Goal: Information Seeking & Learning: Learn about a topic

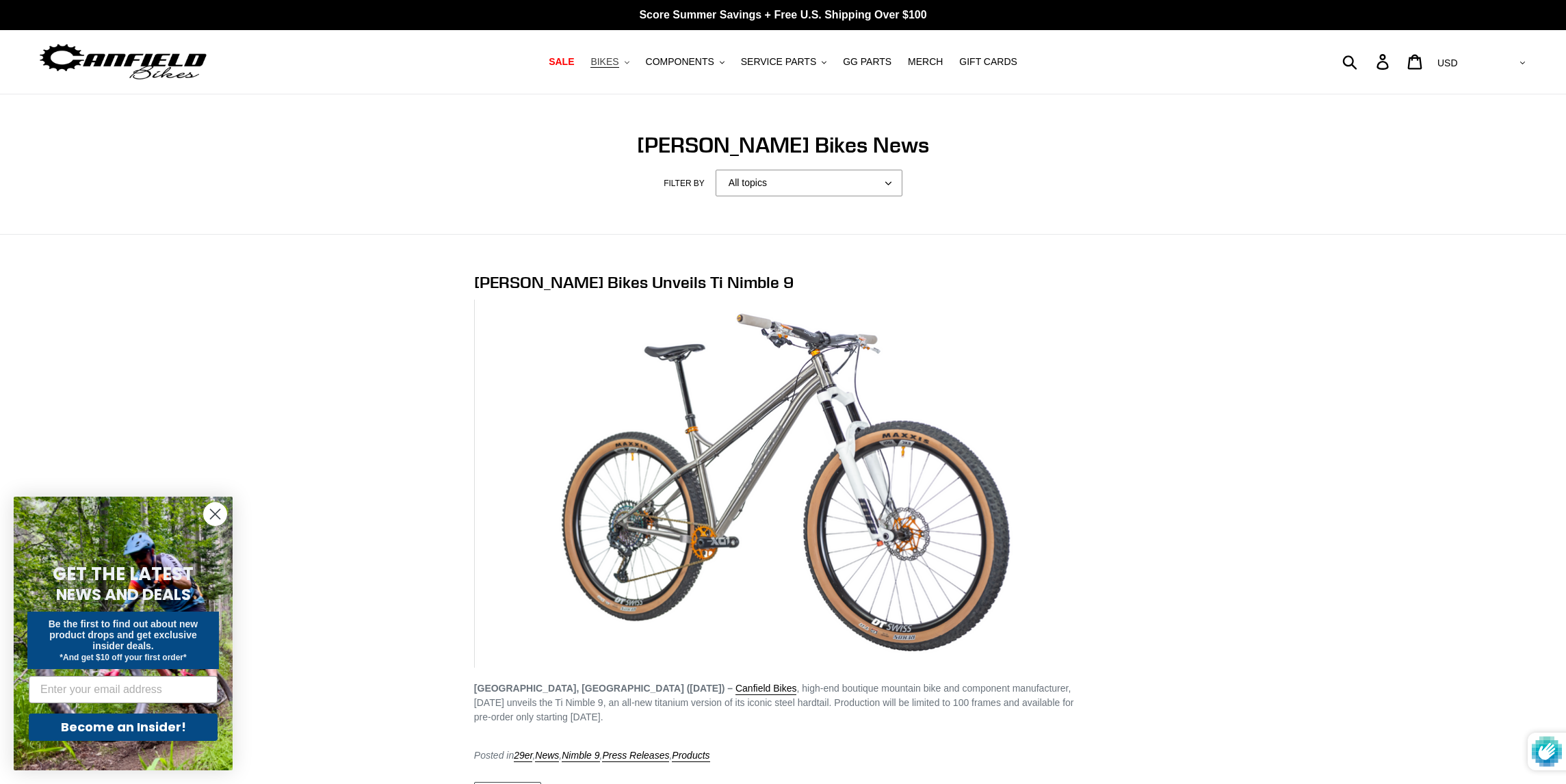
click at [625, 57] on button "BIKES .cls-1{fill:#231f20}" at bounding box center [610, 62] width 52 height 18
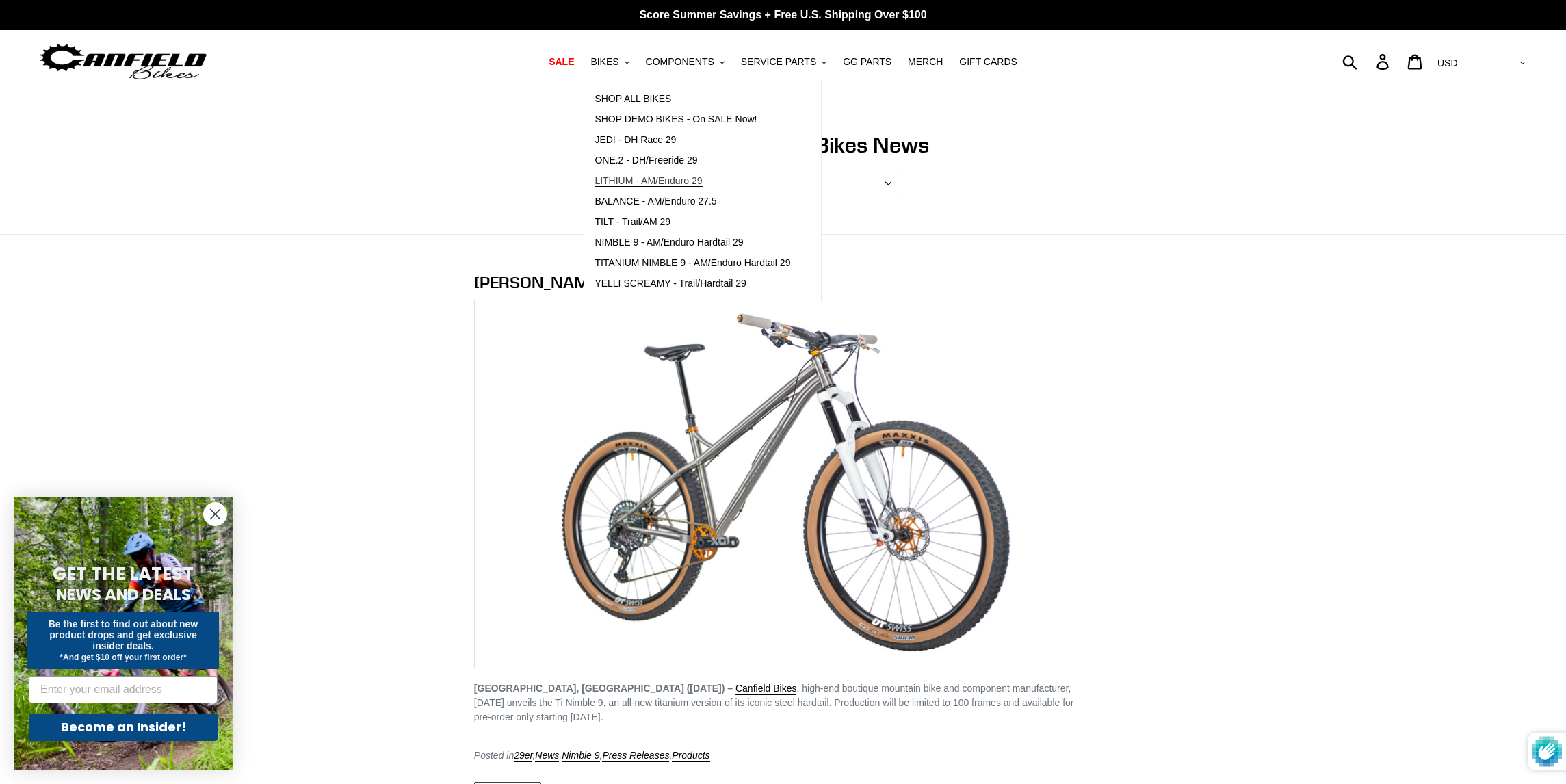
click at [638, 180] on span "LITHIUM - AM/Enduro 29" at bounding box center [648, 181] width 107 height 12
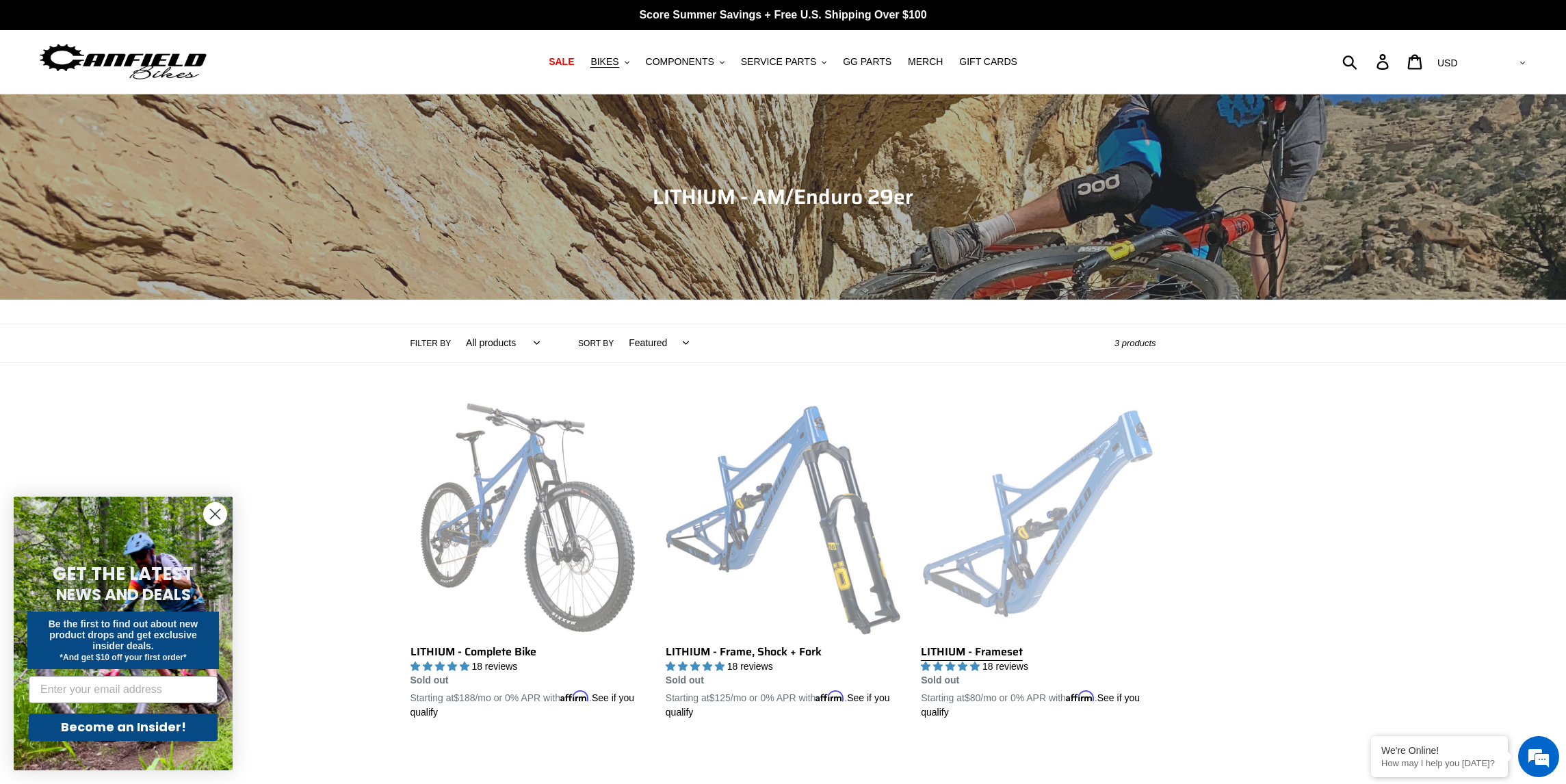
click at [1037, 589] on link "LITHIUM - Frameset" at bounding box center [1039, 560] width 235 height 320
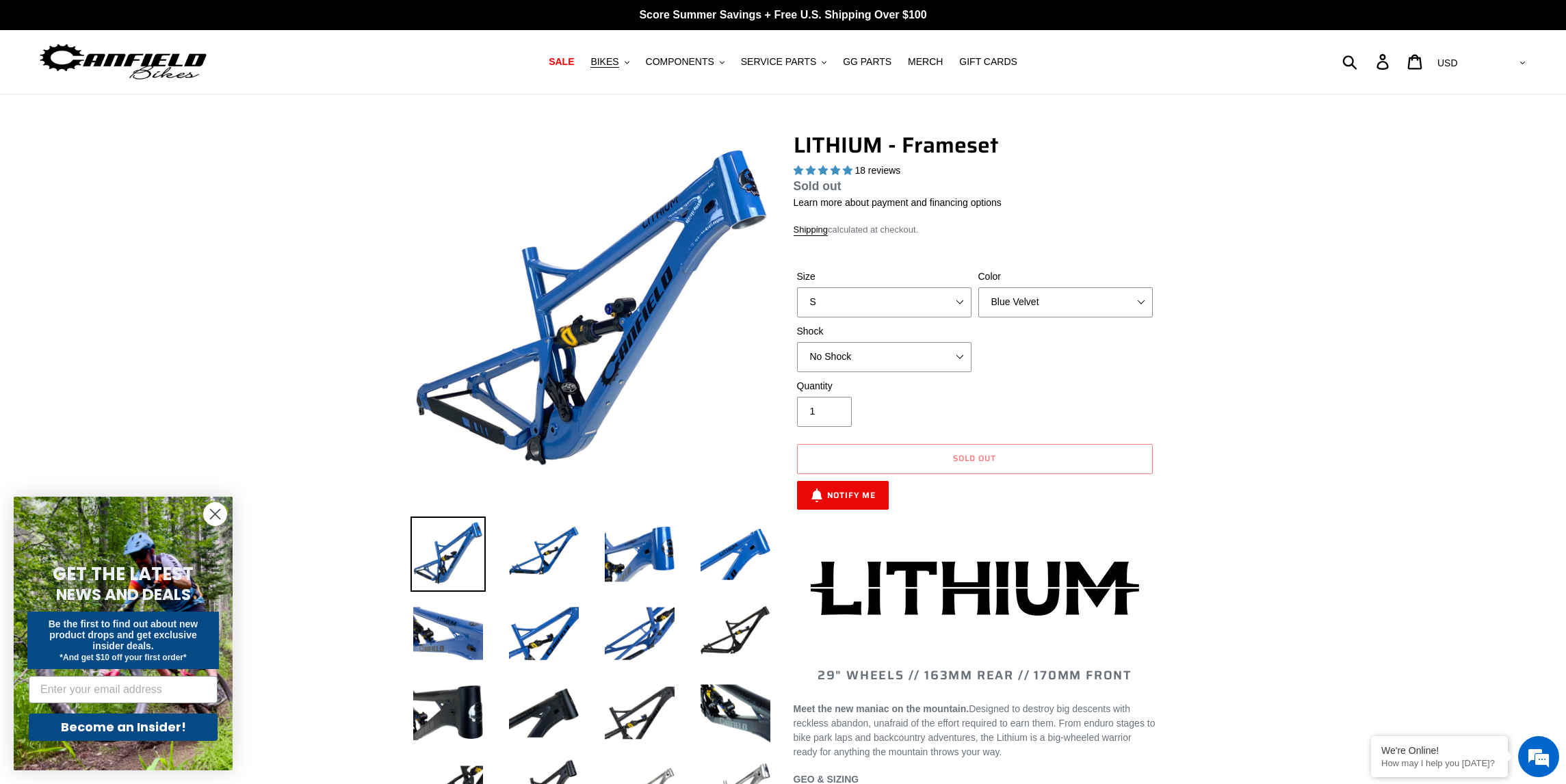
scroll to position [667, 0]
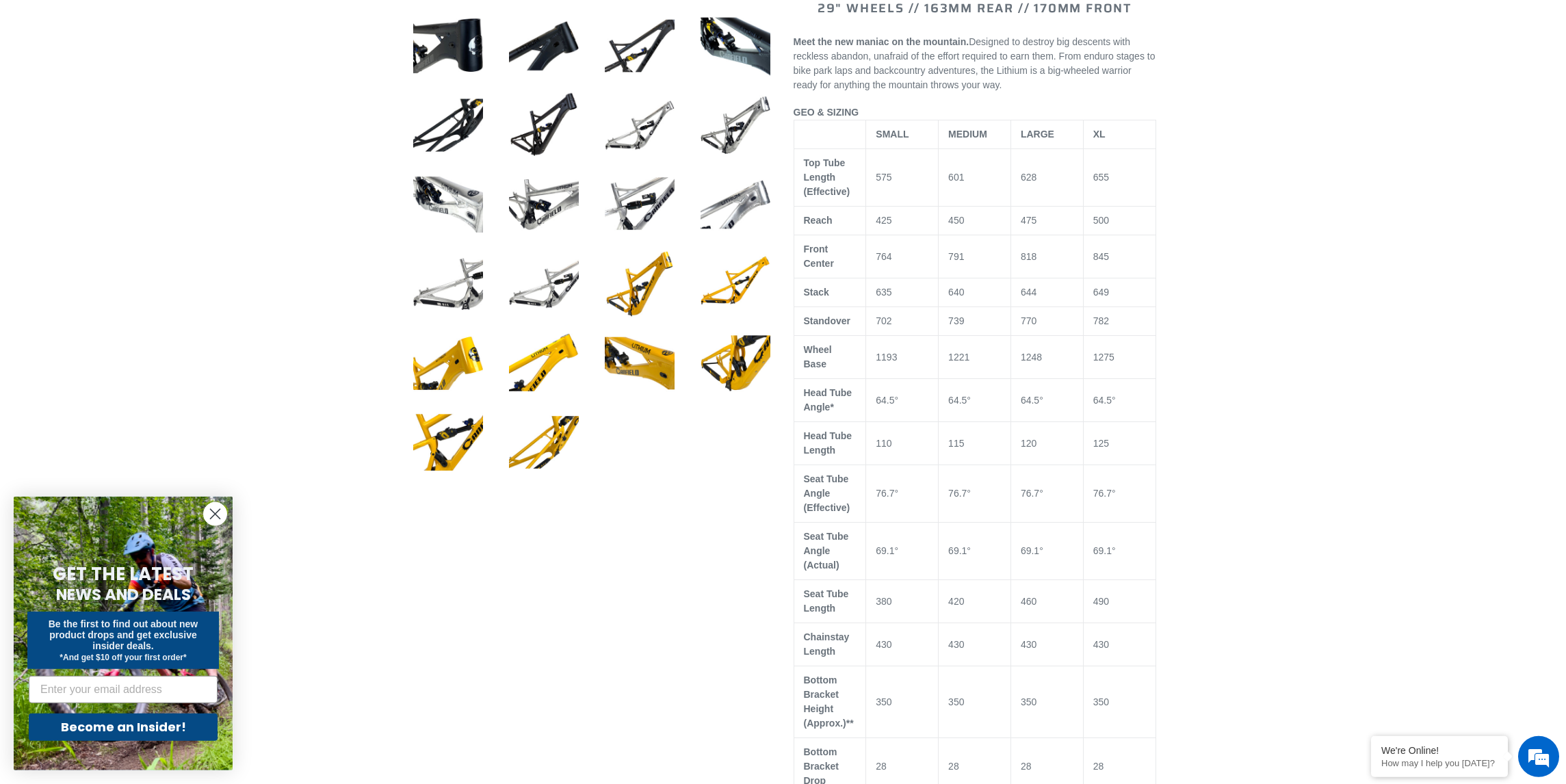
select select "highest-rating"
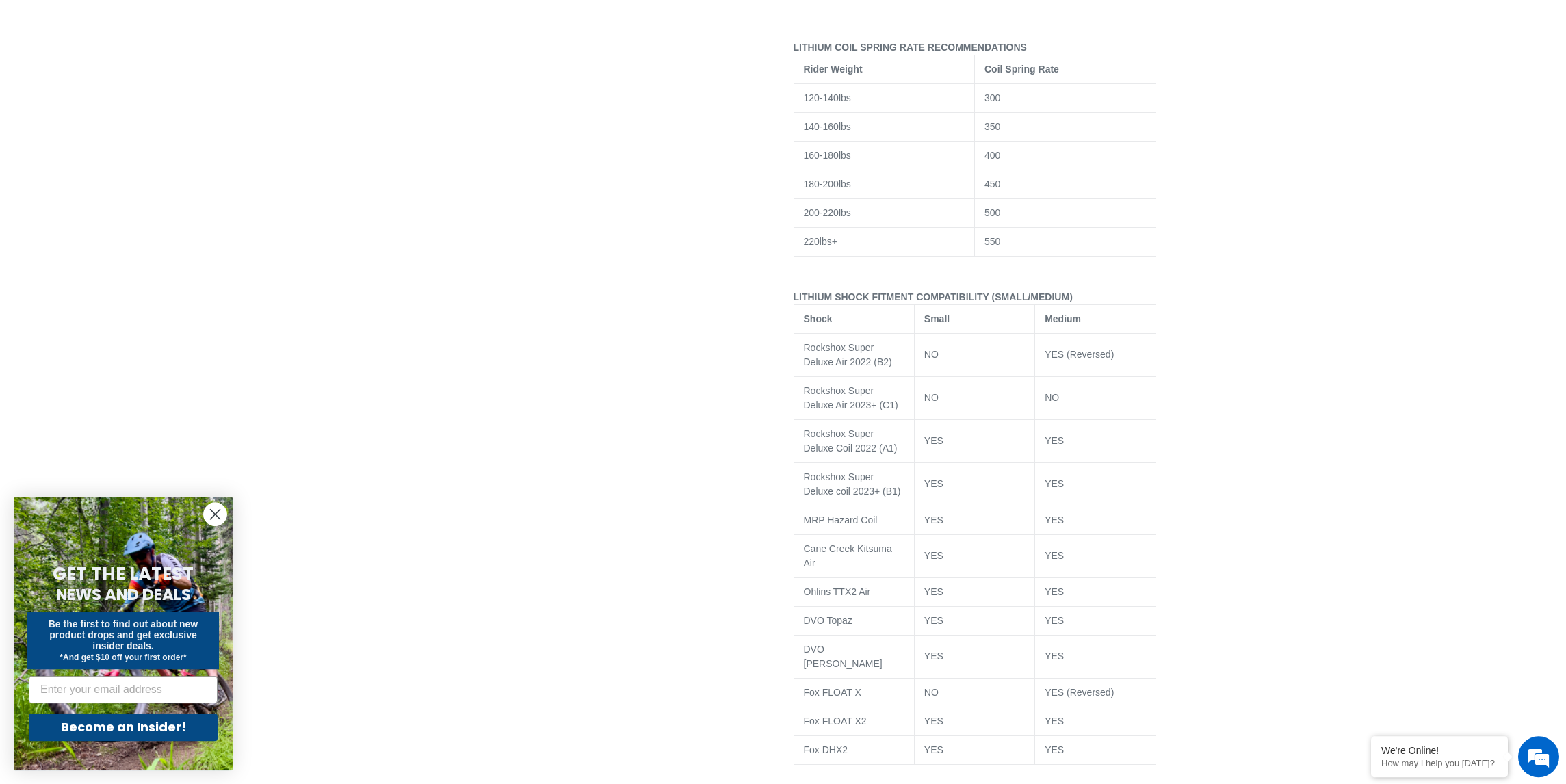
scroll to position [0, 0]
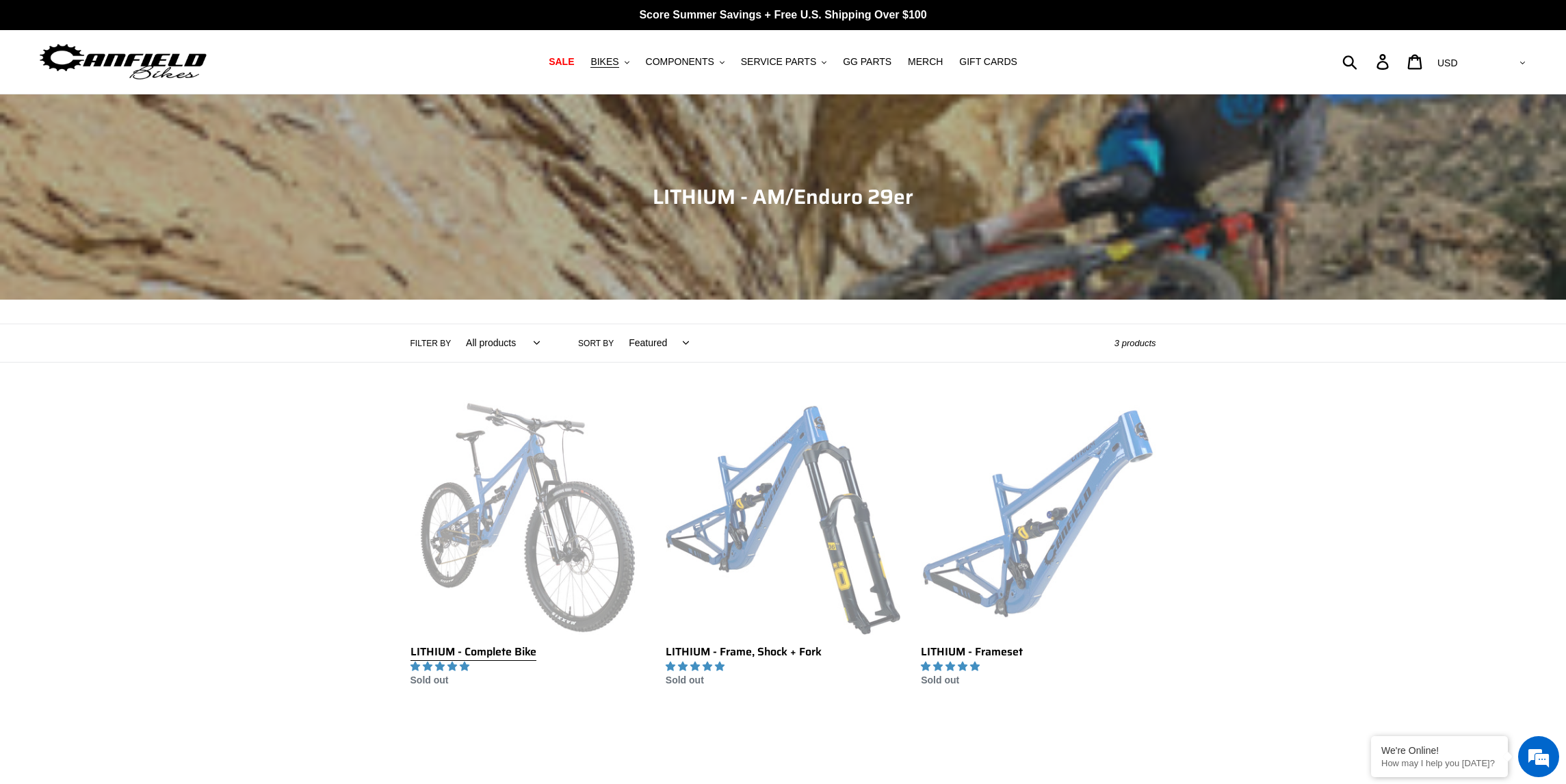
click at [554, 545] on link "LITHIUM - Complete Bike" at bounding box center [528, 544] width 235 height 288
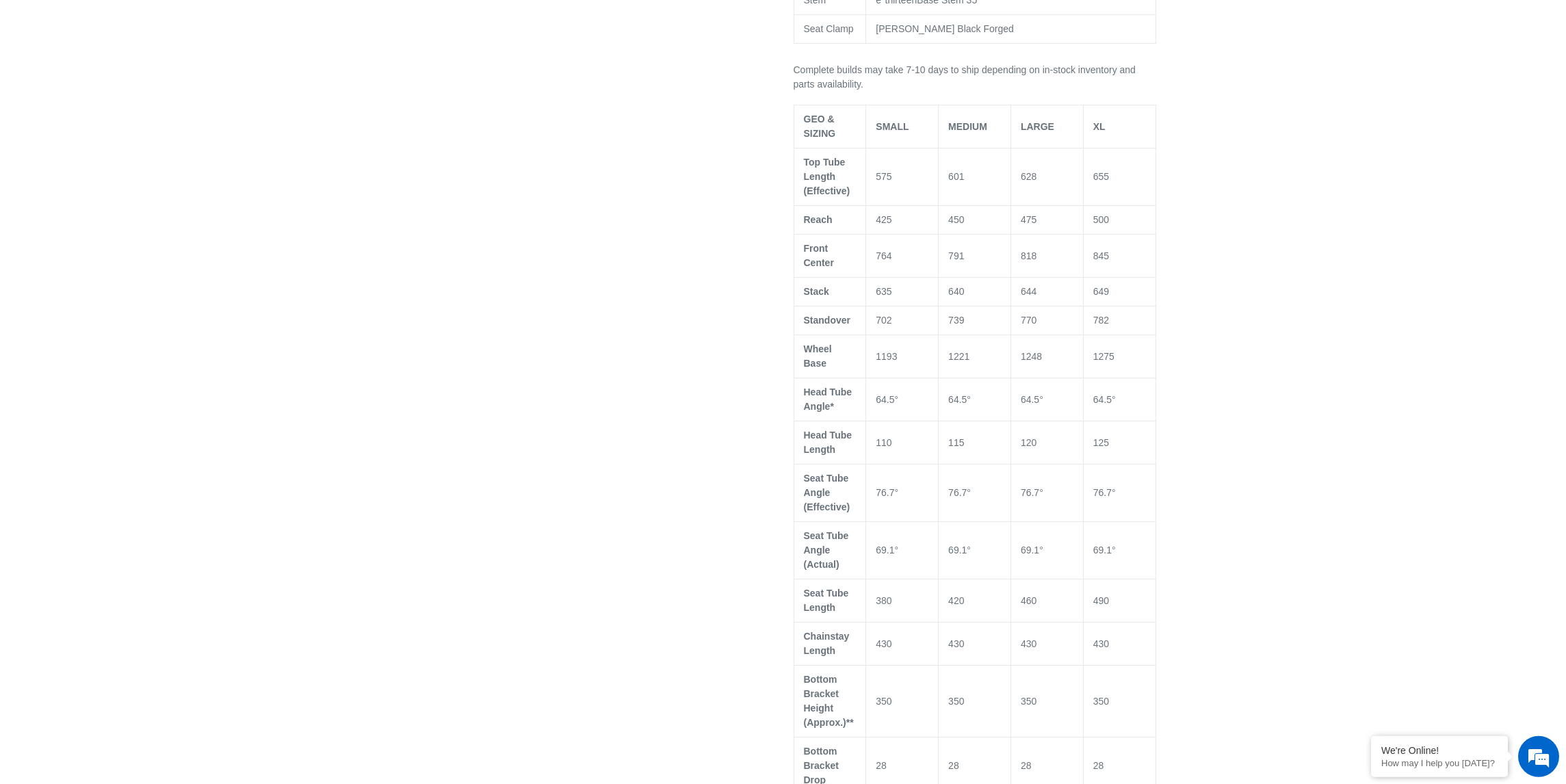
scroll to position [1029, 0]
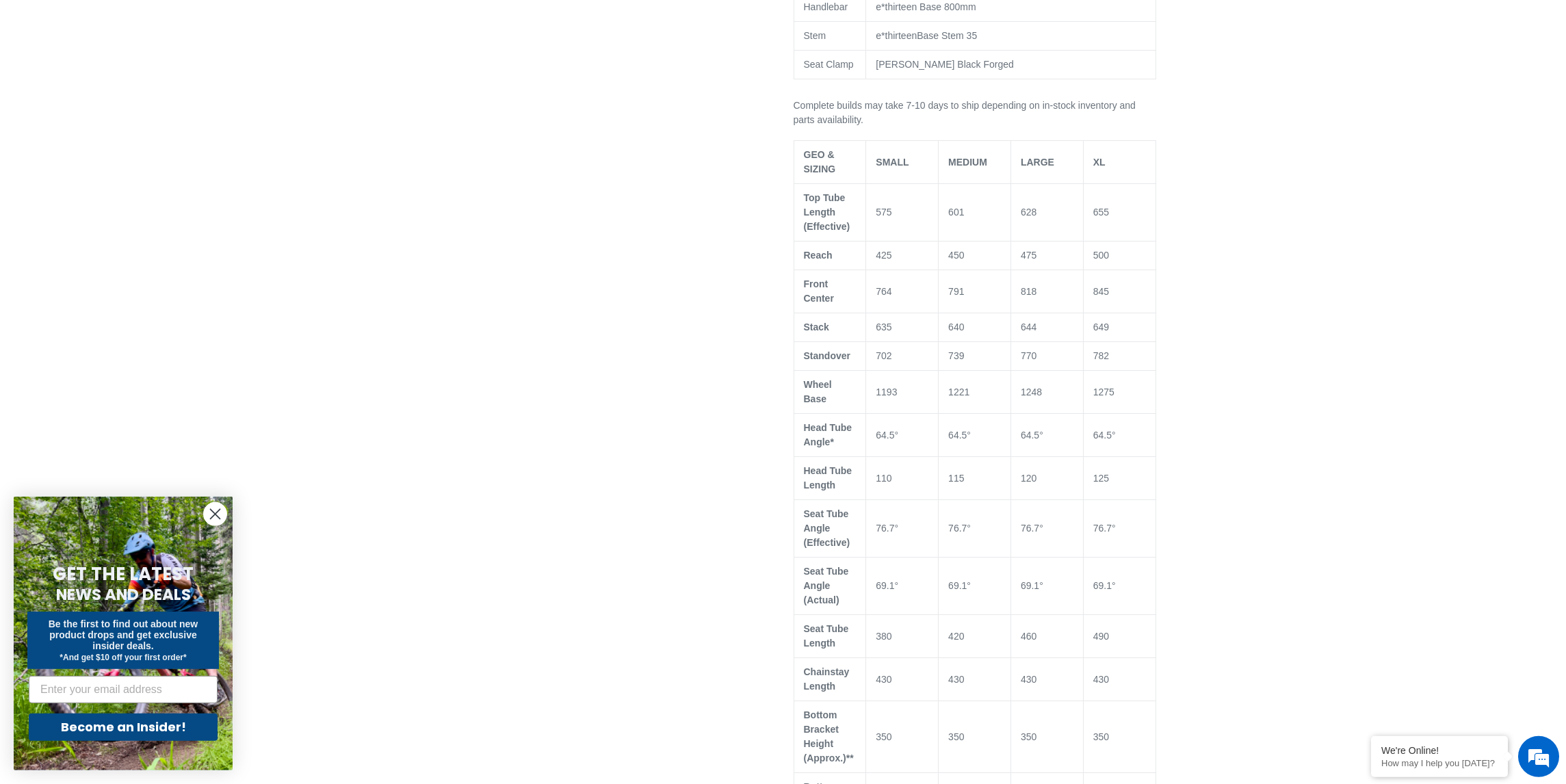
select select "highest-rating"
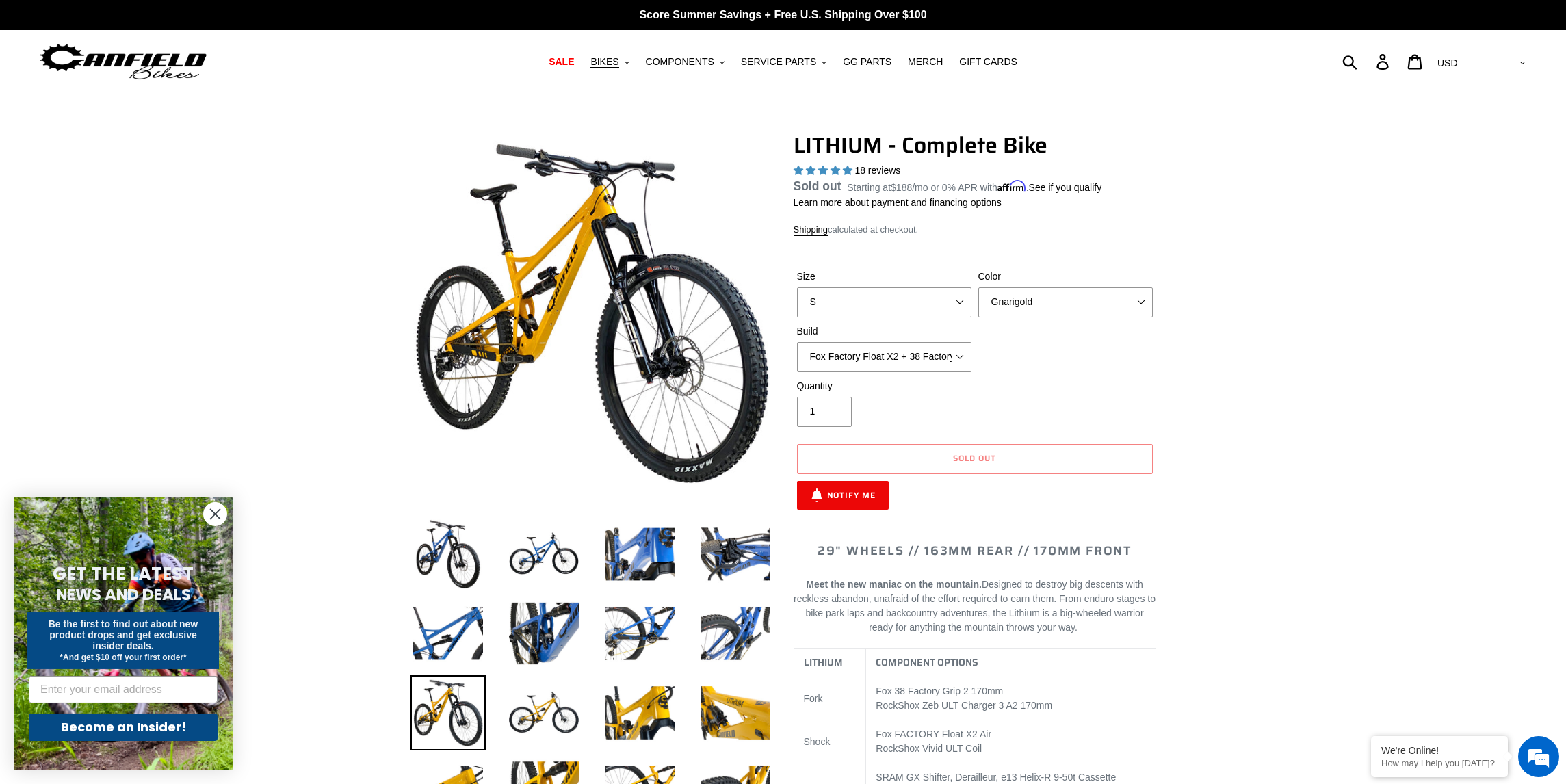
scroll to position [0, 0]
click at [634, 555] on img at bounding box center [640, 554] width 76 height 76
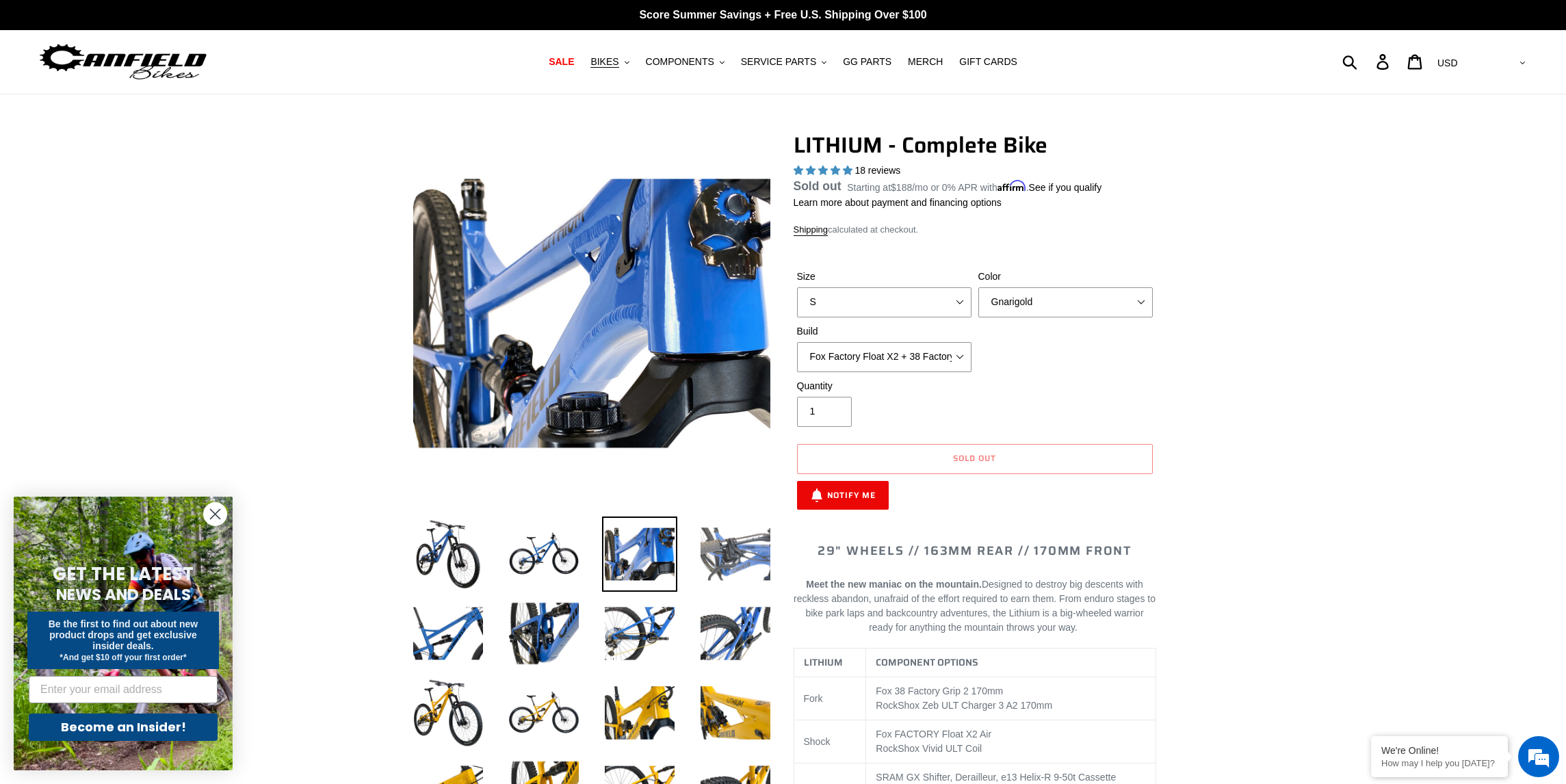
click at [725, 560] on img at bounding box center [735, 554] width 76 height 76
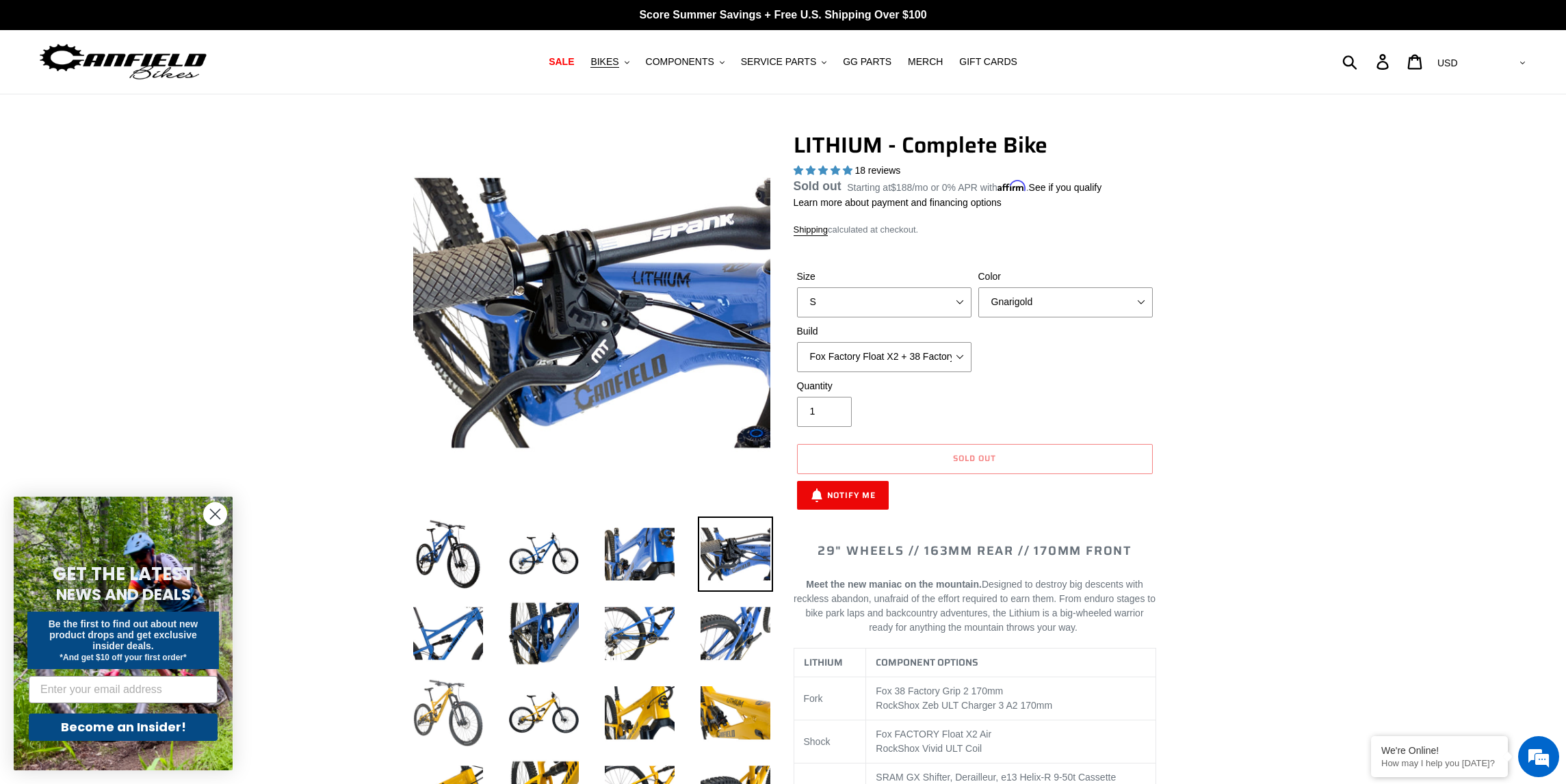
scroll to position [55, 0]
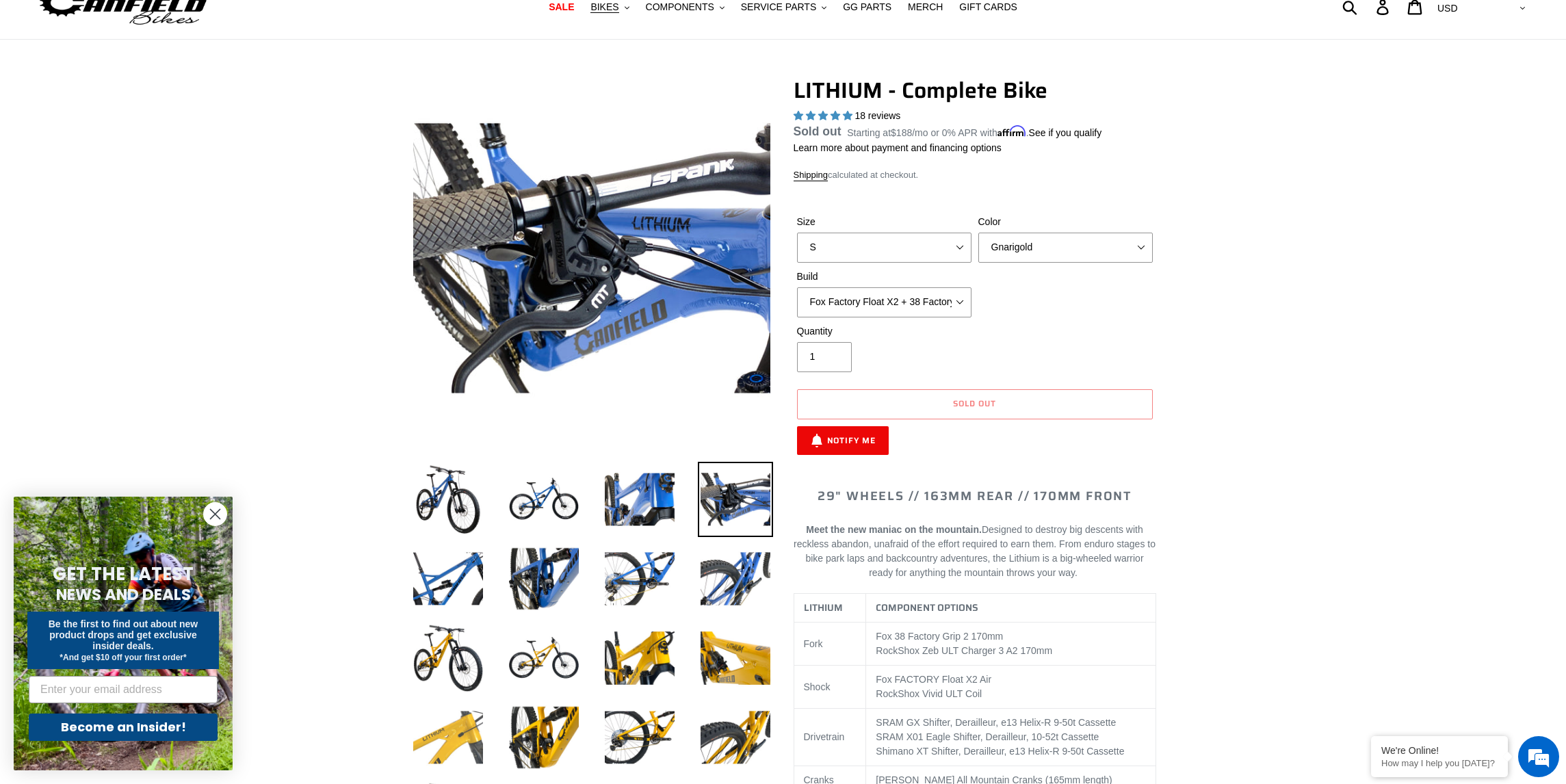
click at [440, 714] on img at bounding box center [448, 737] width 76 height 76
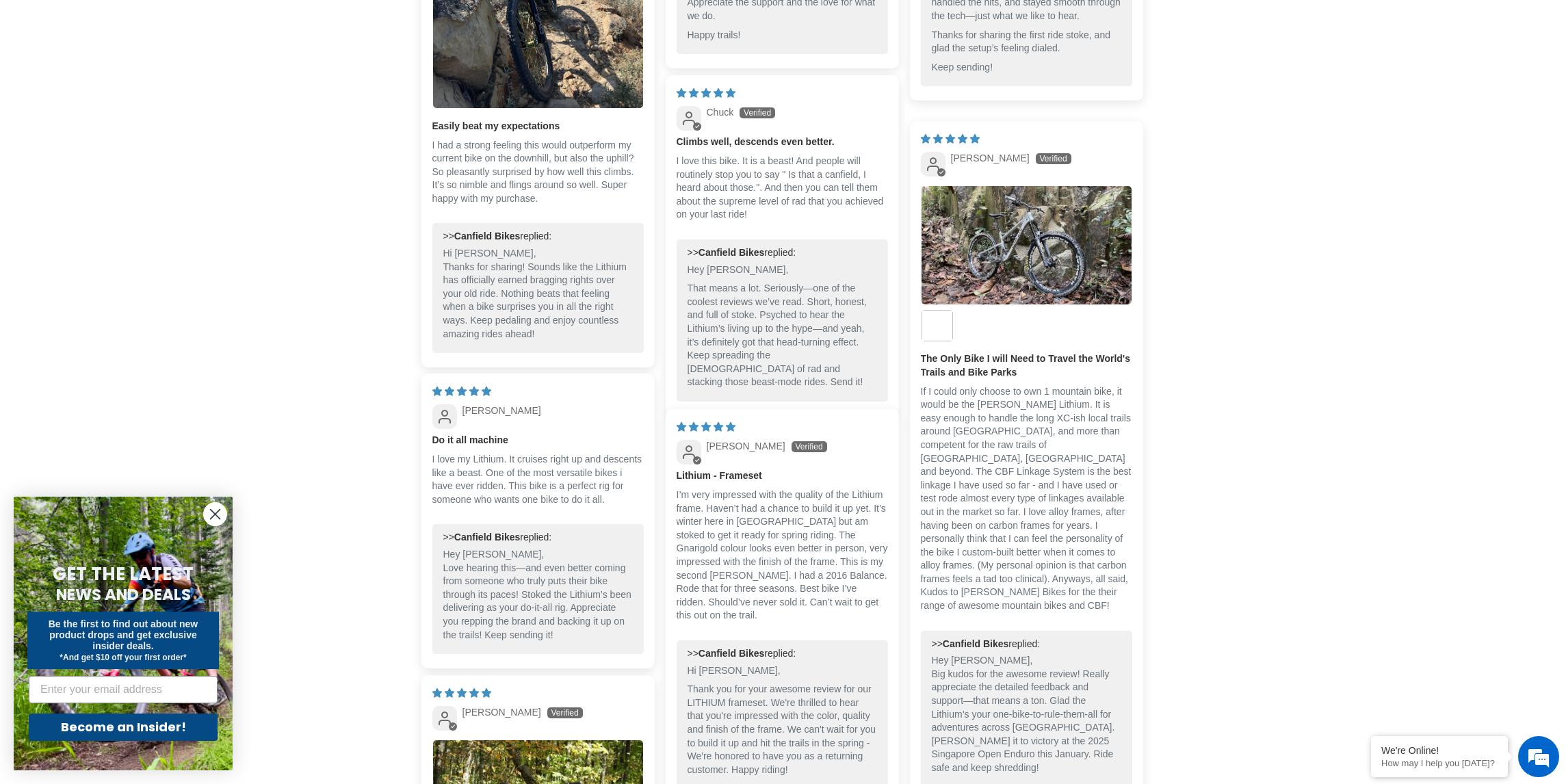
scroll to position [4952, 0]
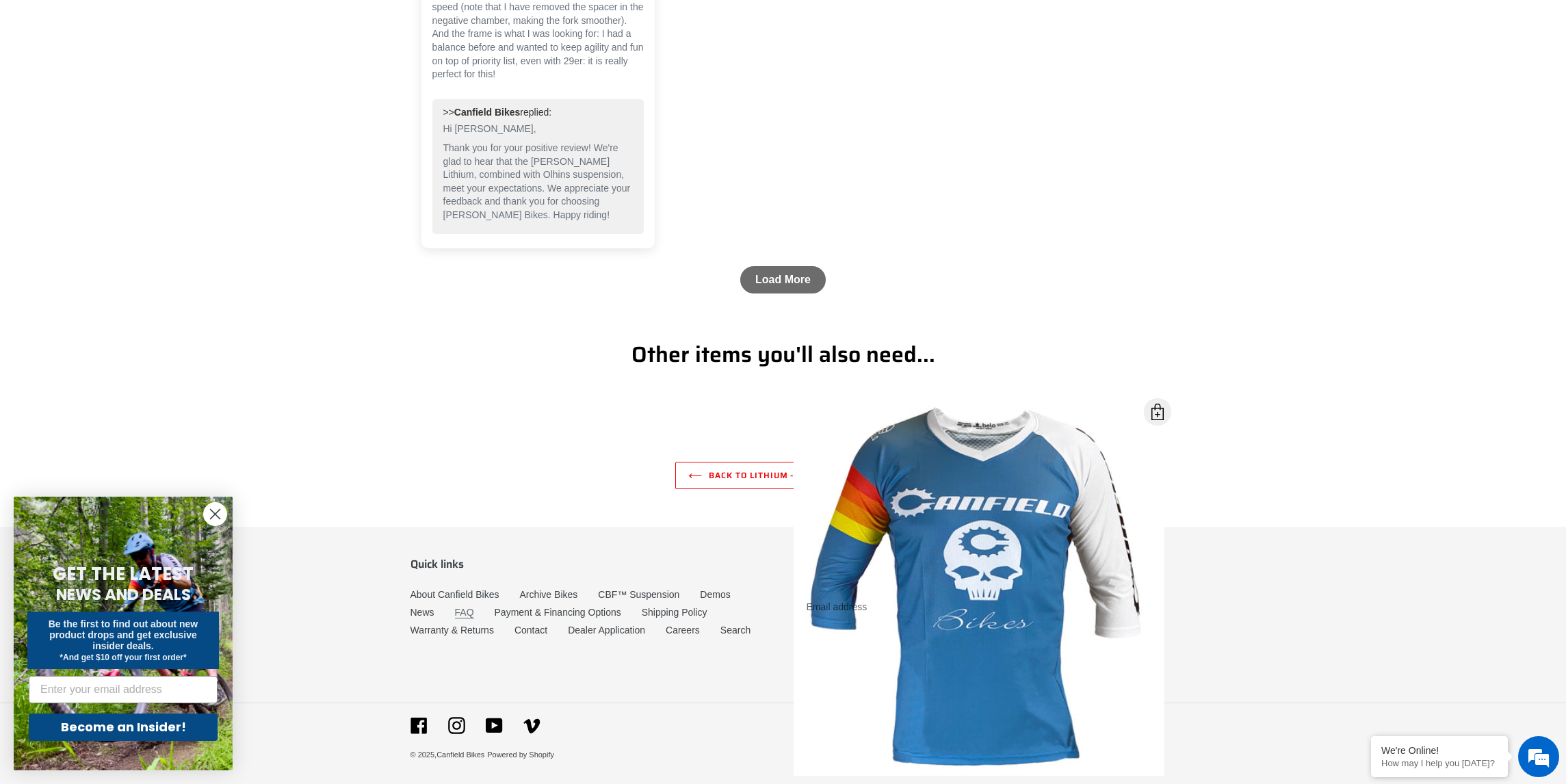
click at [465, 608] on link "FAQ" at bounding box center [464, 613] width 19 height 12
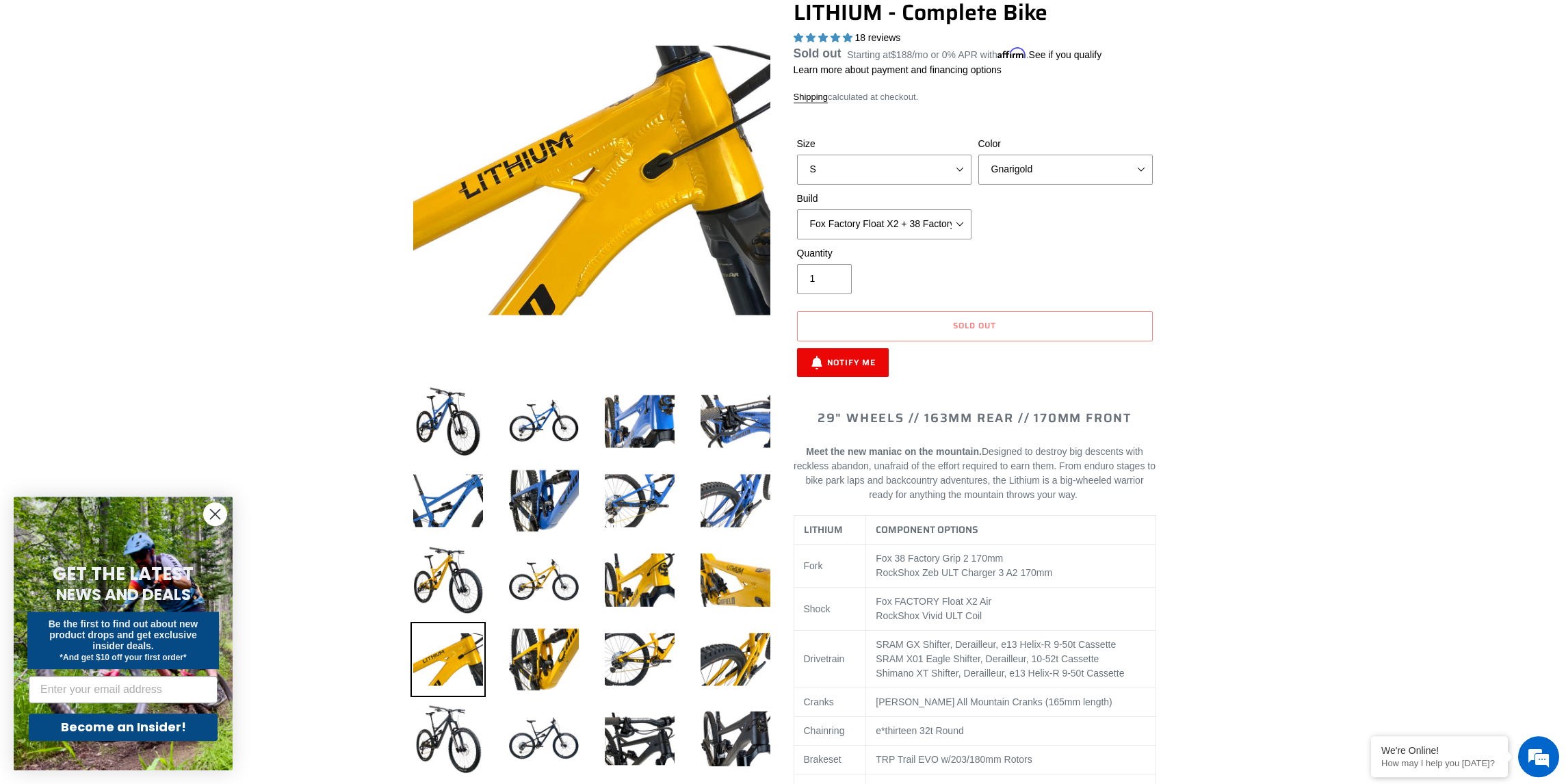
scroll to position [0, 0]
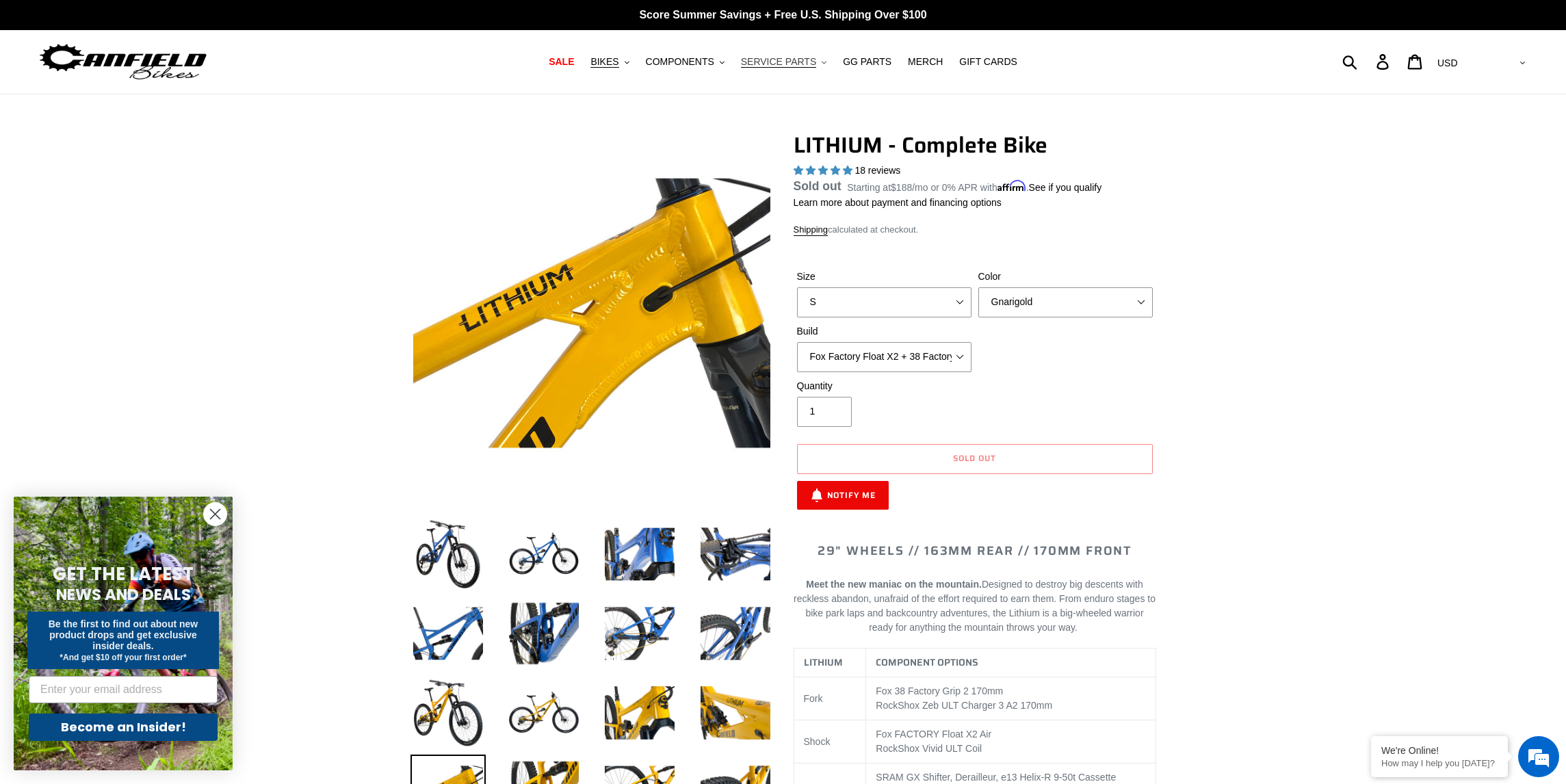
click at [800, 62] on span "SERVICE PARTS" at bounding box center [778, 62] width 76 height 12
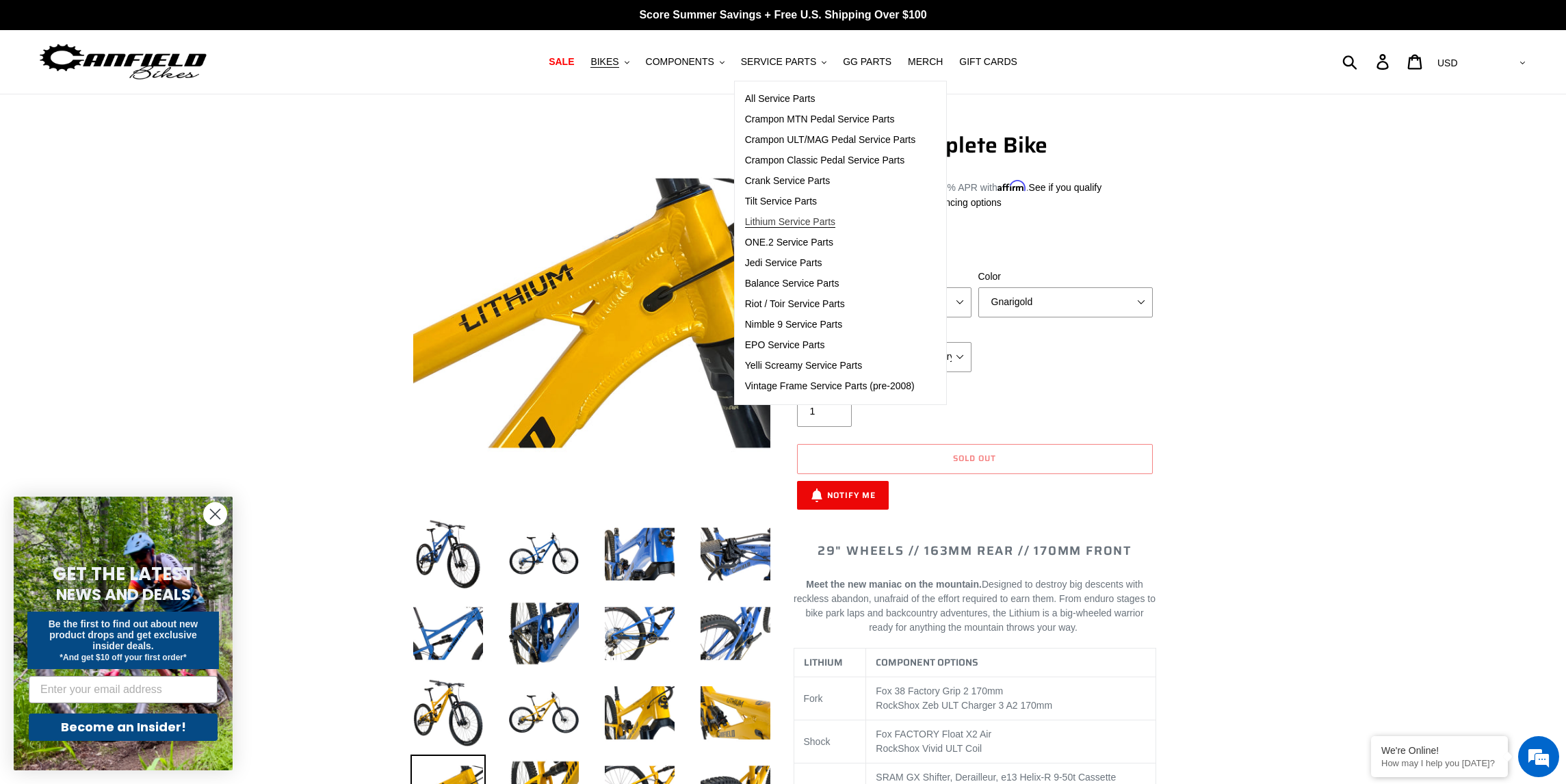
click at [787, 227] on span "Lithium Service Parts" at bounding box center [790, 222] width 91 height 12
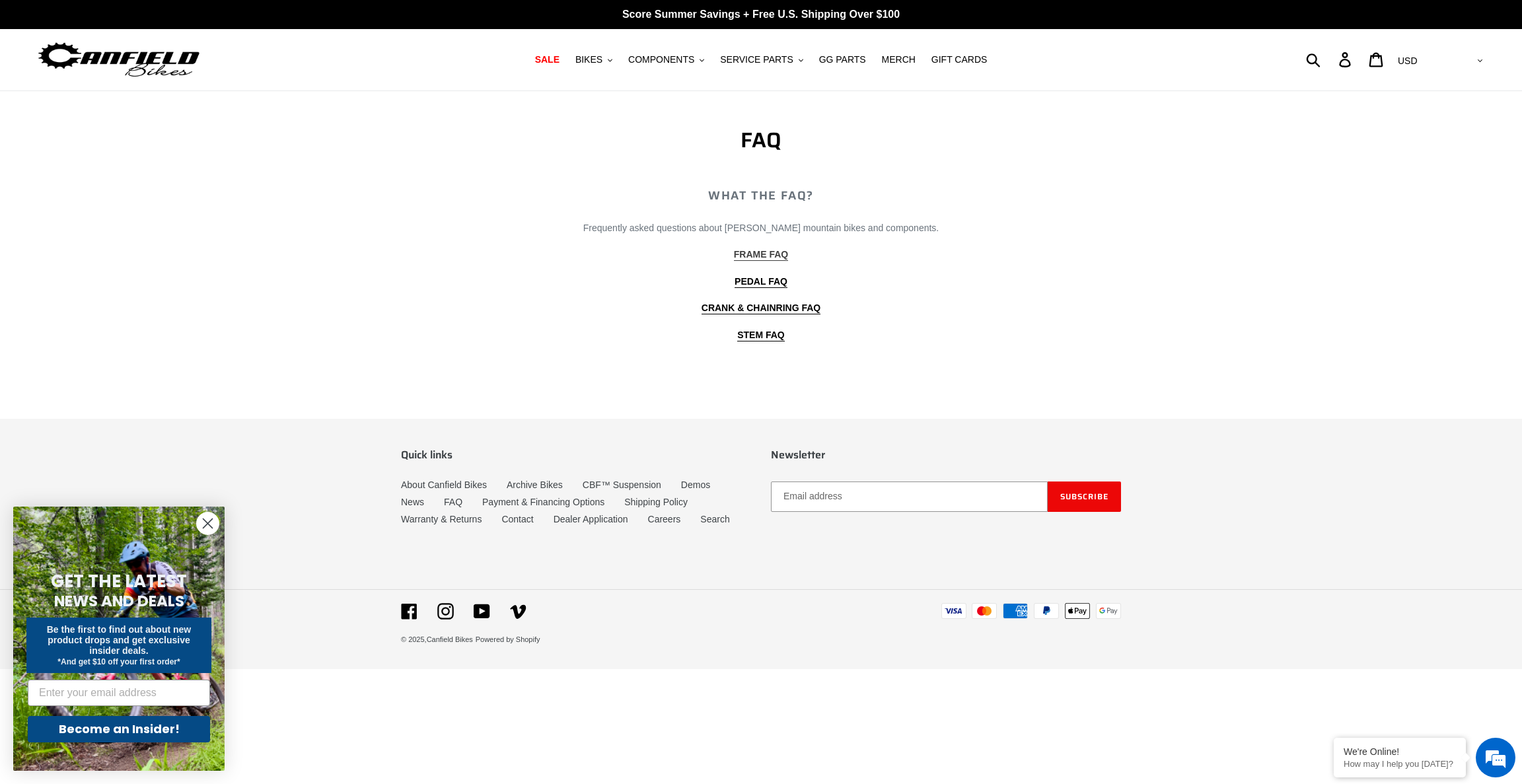
click at [763, 254] on b "FRAME FAQ" at bounding box center [760, 254] width 54 height 10
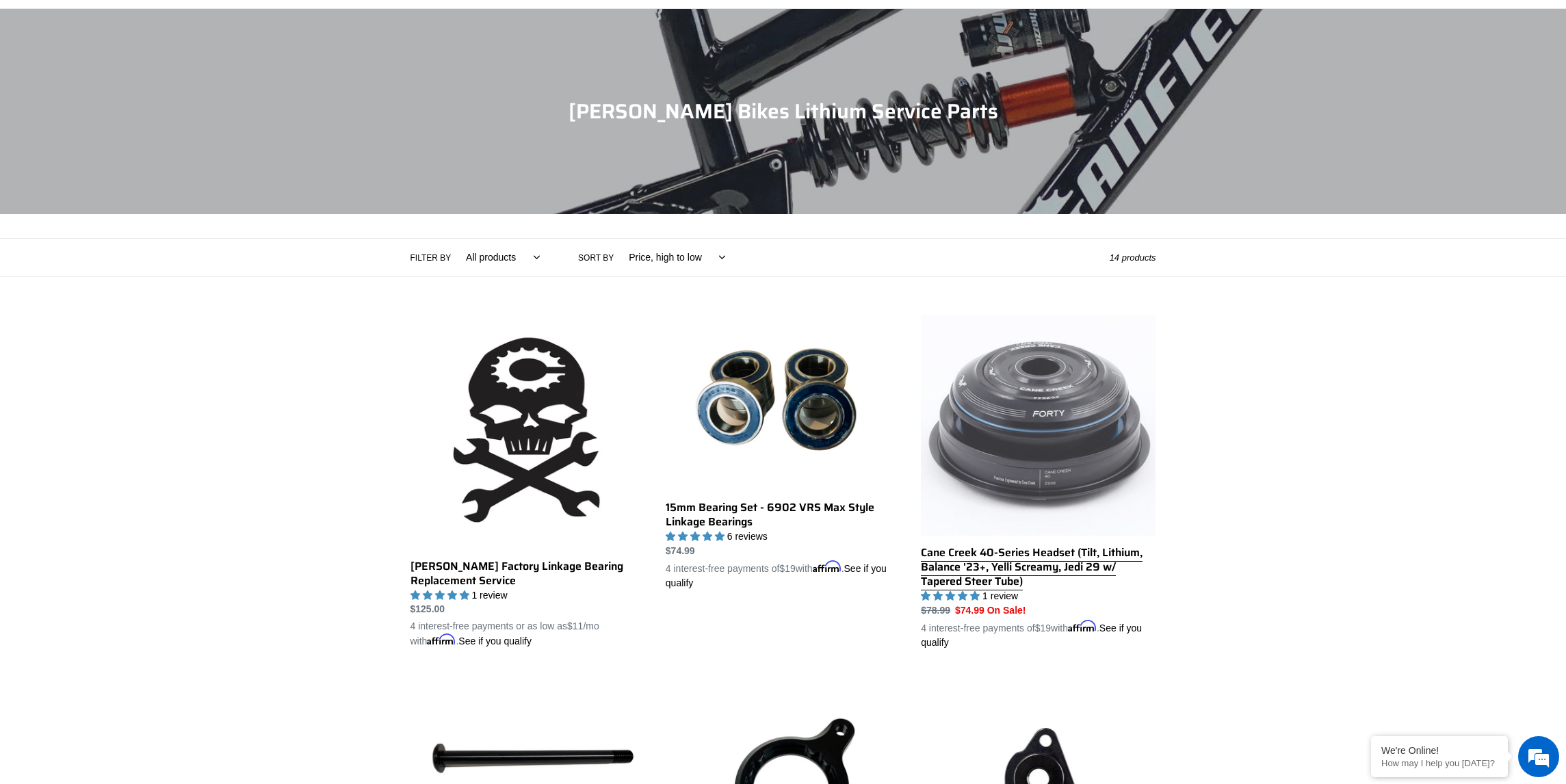
scroll to position [71, 0]
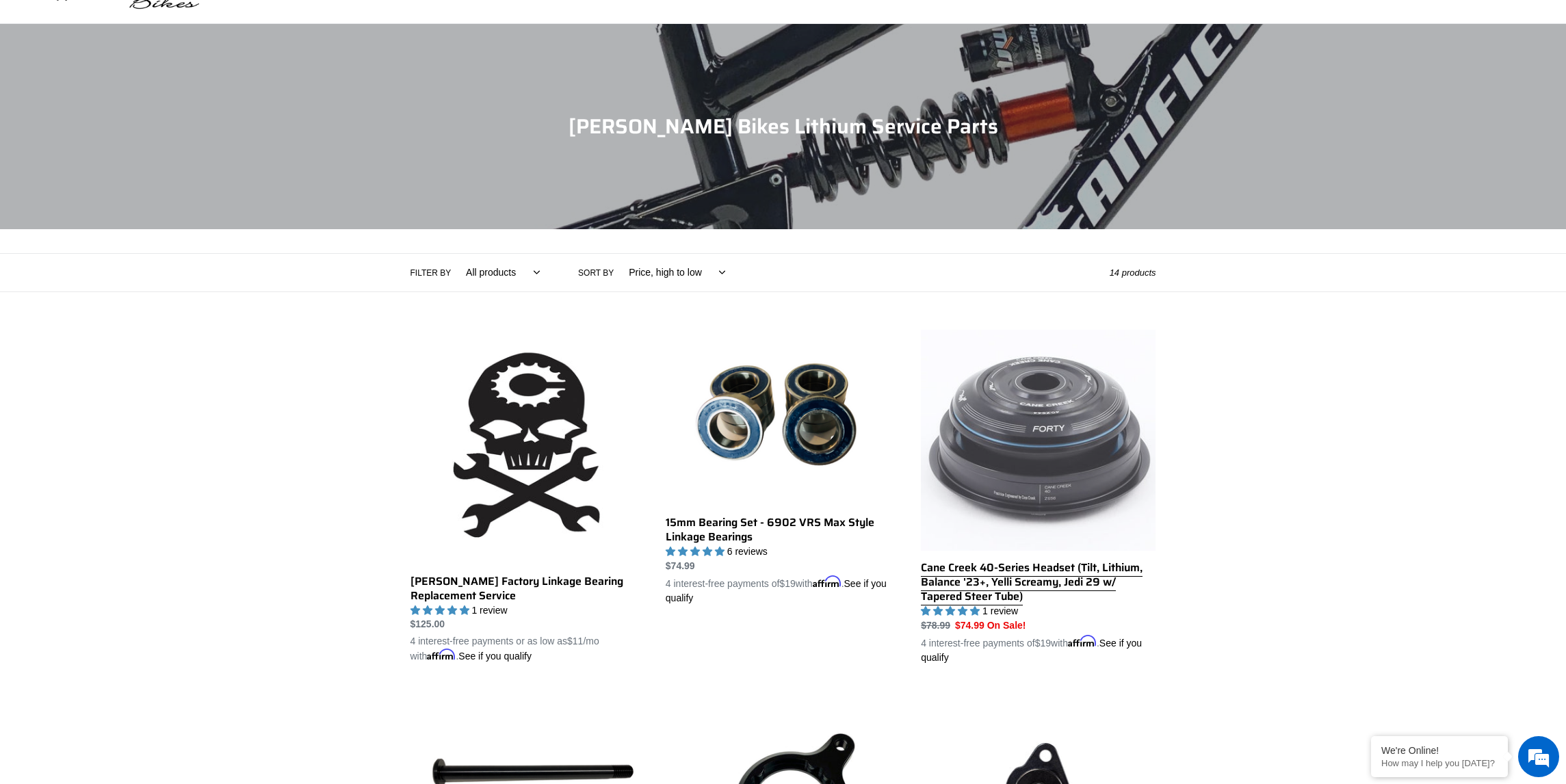
click at [1044, 485] on link "Cane Creek 40-Series Headset (Tilt, Lithium, Balance '23+, Yelli Screamy, Jedi …" at bounding box center [1039, 497] width 235 height 335
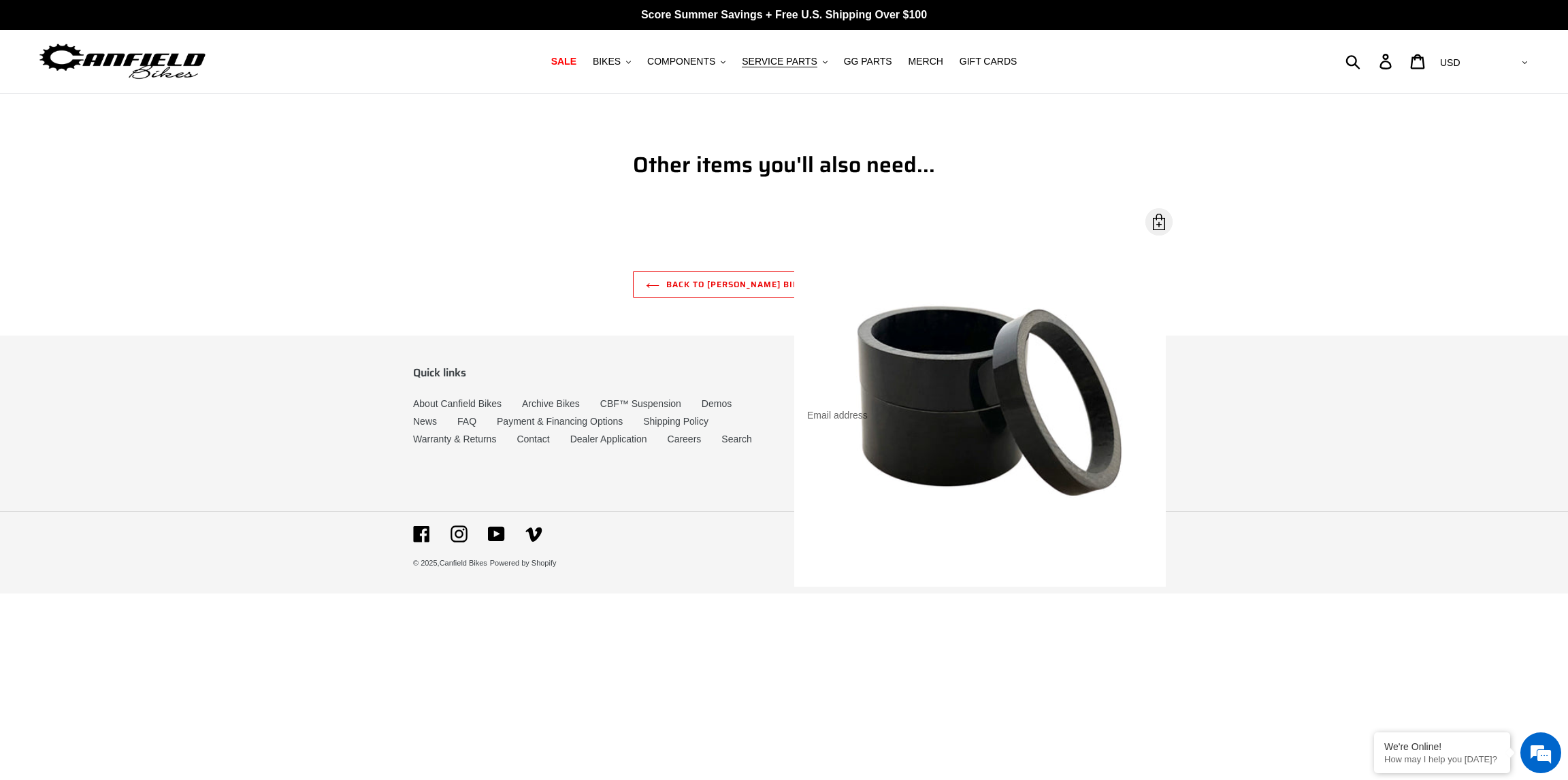
click at [390, 297] on div "Back to Canfield Bikes Lithium Service Parts" at bounding box center [783, 284] width 816 height 27
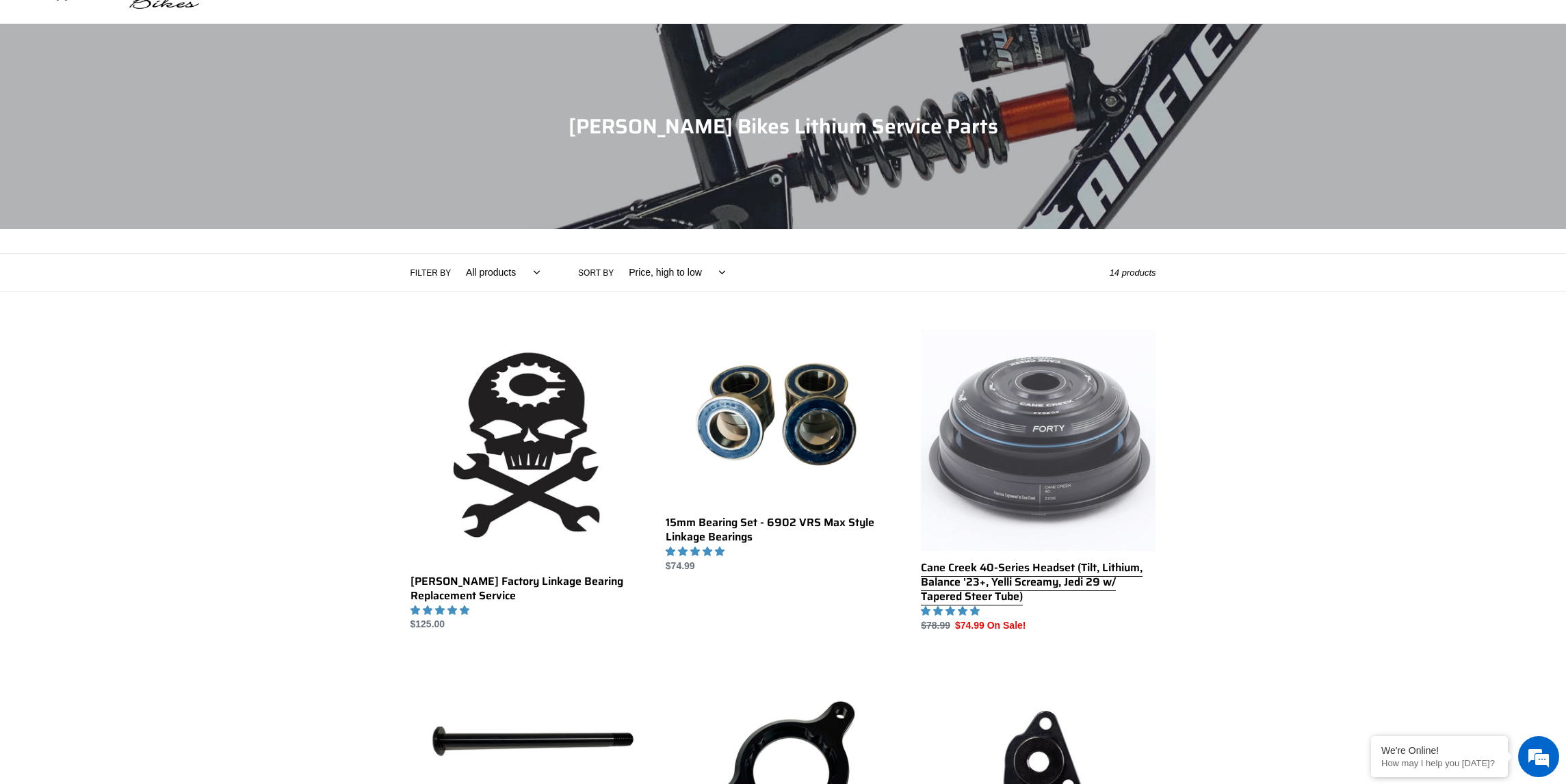
scroll to position [71, 0]
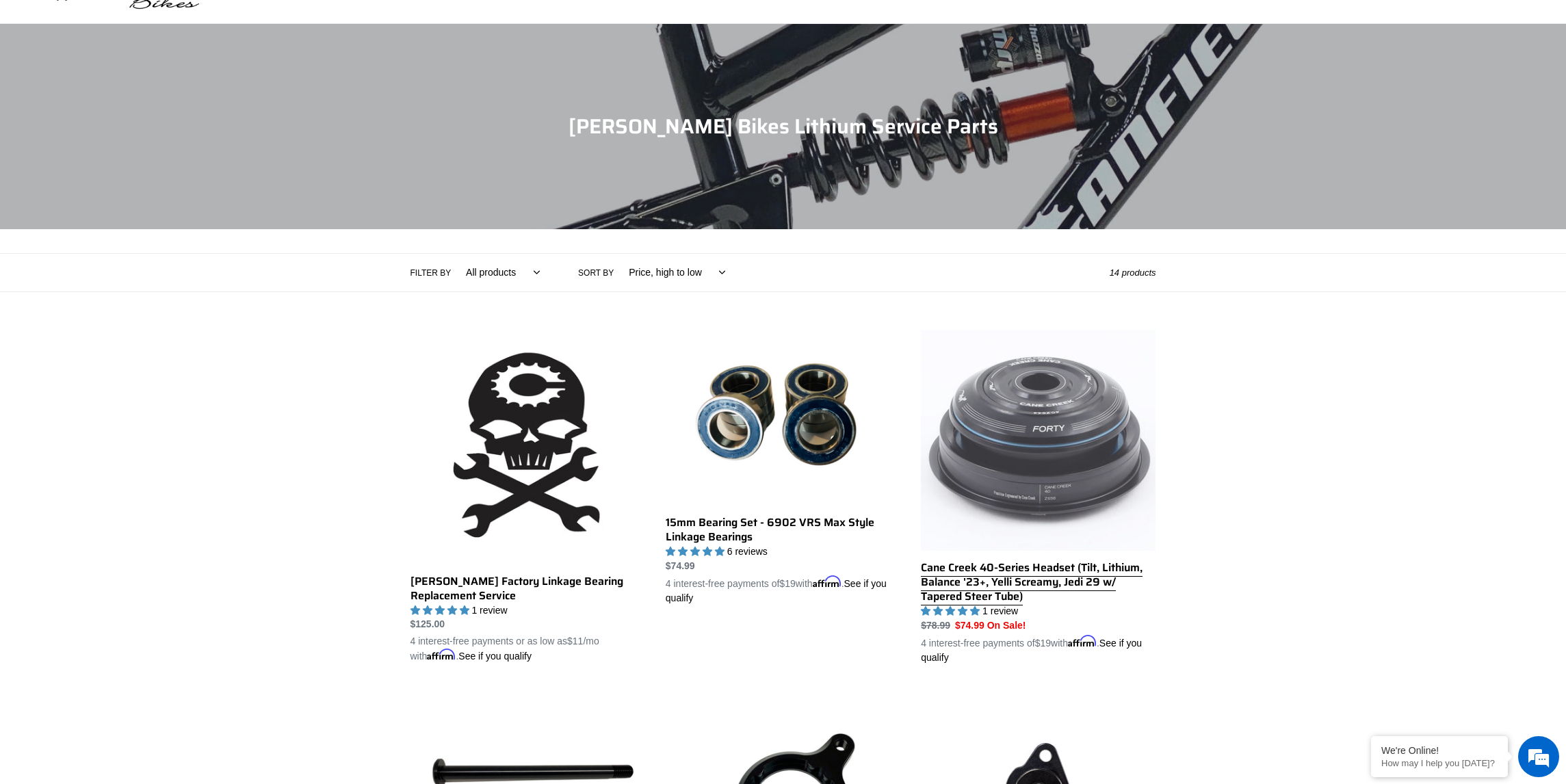
click at [966, 581] on link "Cane Creek 40-Series Headset (Tilt, Lithium, Balance '23+, Yelli Screamy, Jedi …" at bounding box center [1039, 497] width 235 height 335
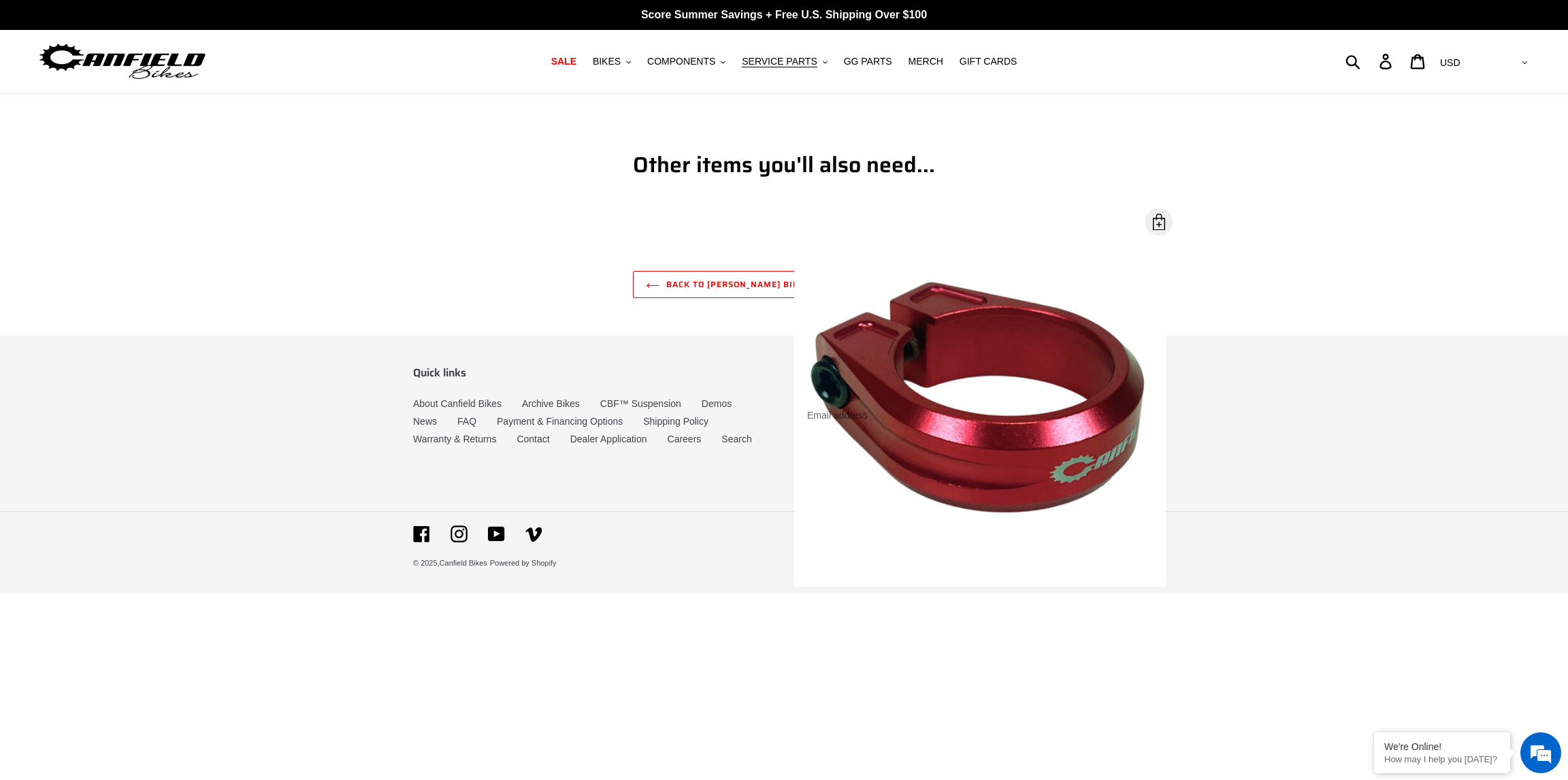
click at [220, 183] on header "Other items you'll also need..." at bounding box center [784, 183] width 1568 height 64
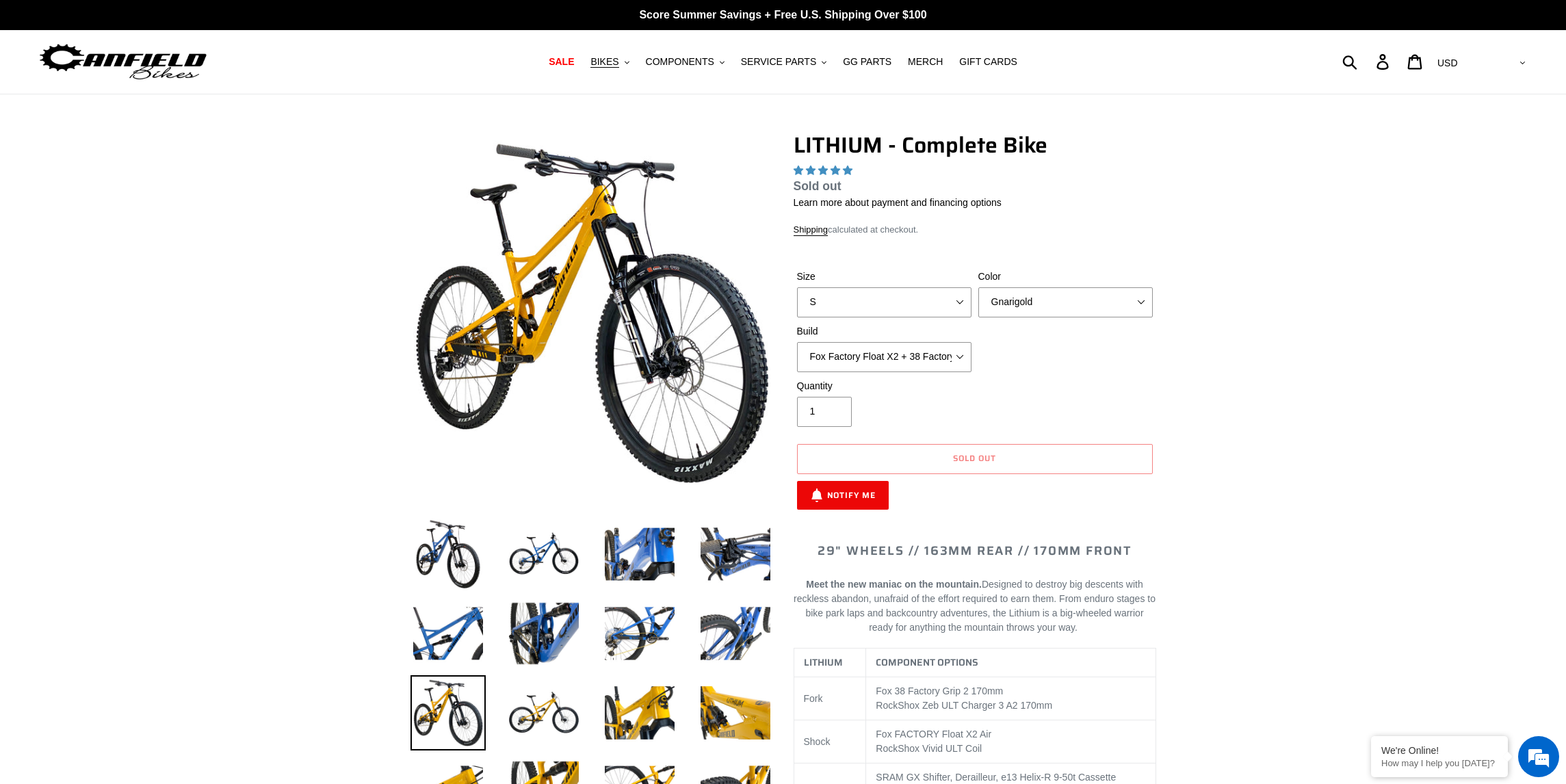
select select "highest-rating"
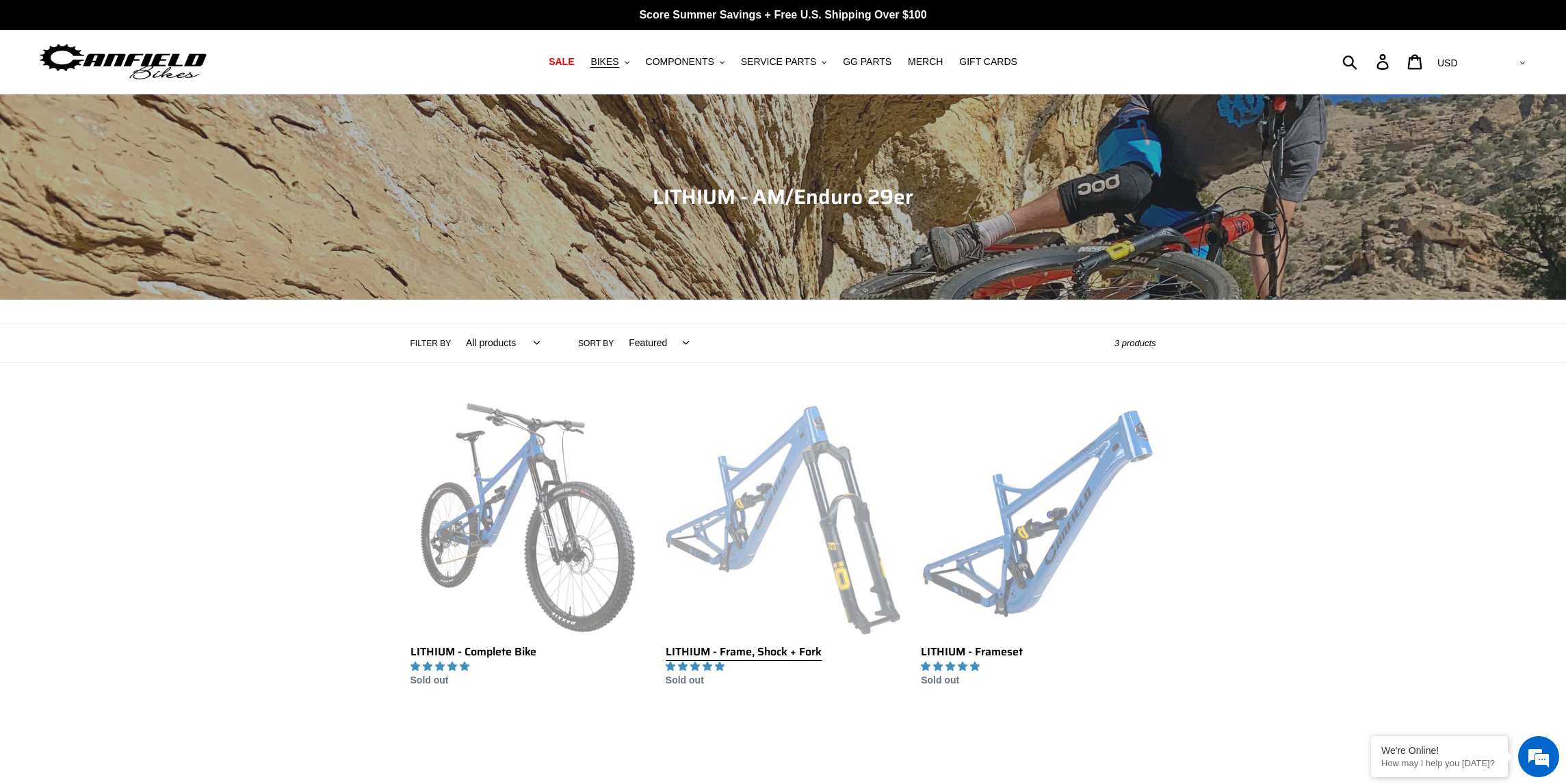
click at [725, 579] on link "LITHIUM - Frame, Shock + Fork" at bounding box center [783, 544] width 235 height 288
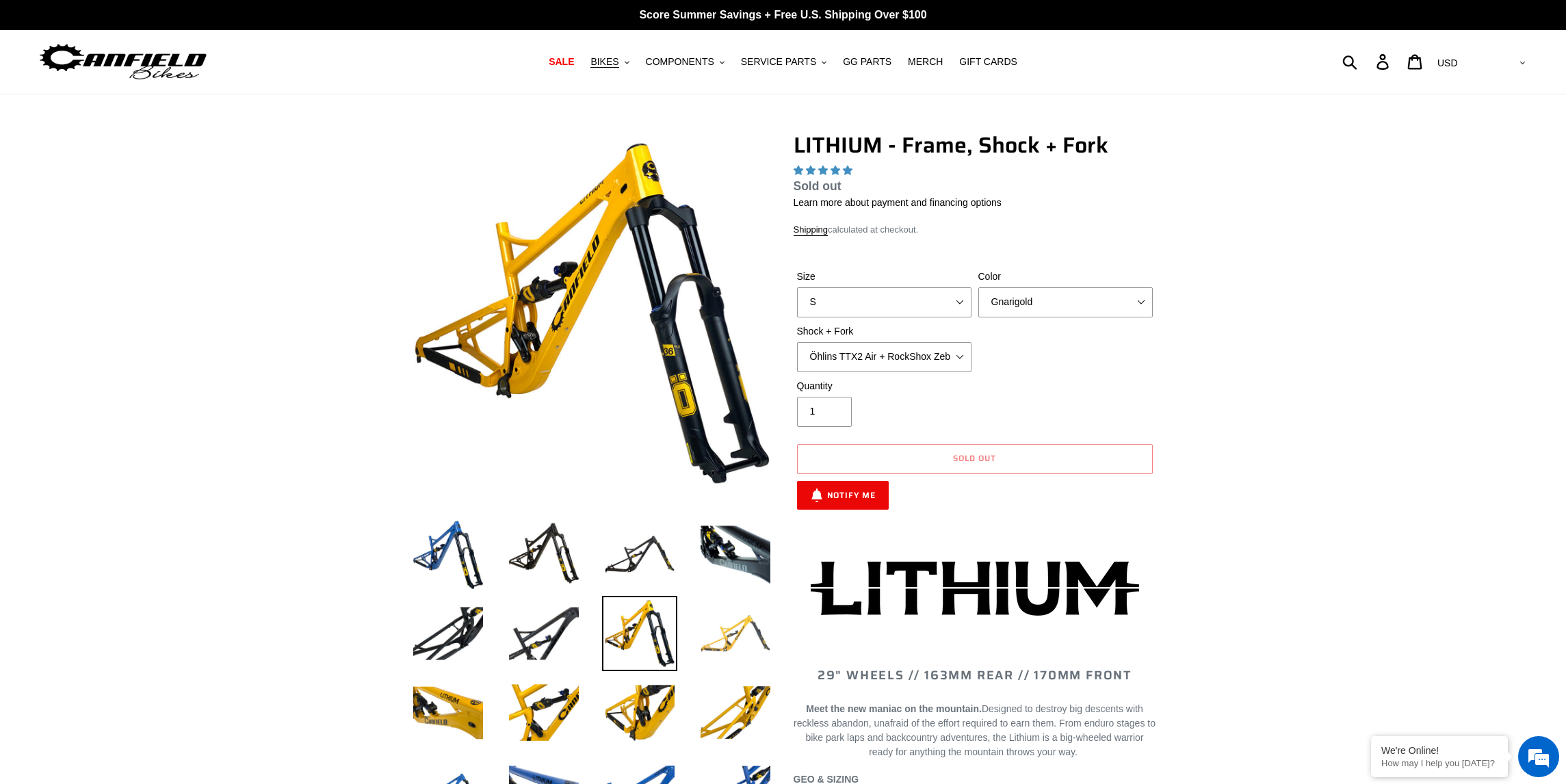
select select "highest-rating"
click at [737, 553] on img at bounding box center [735, 554] width 76 height 76
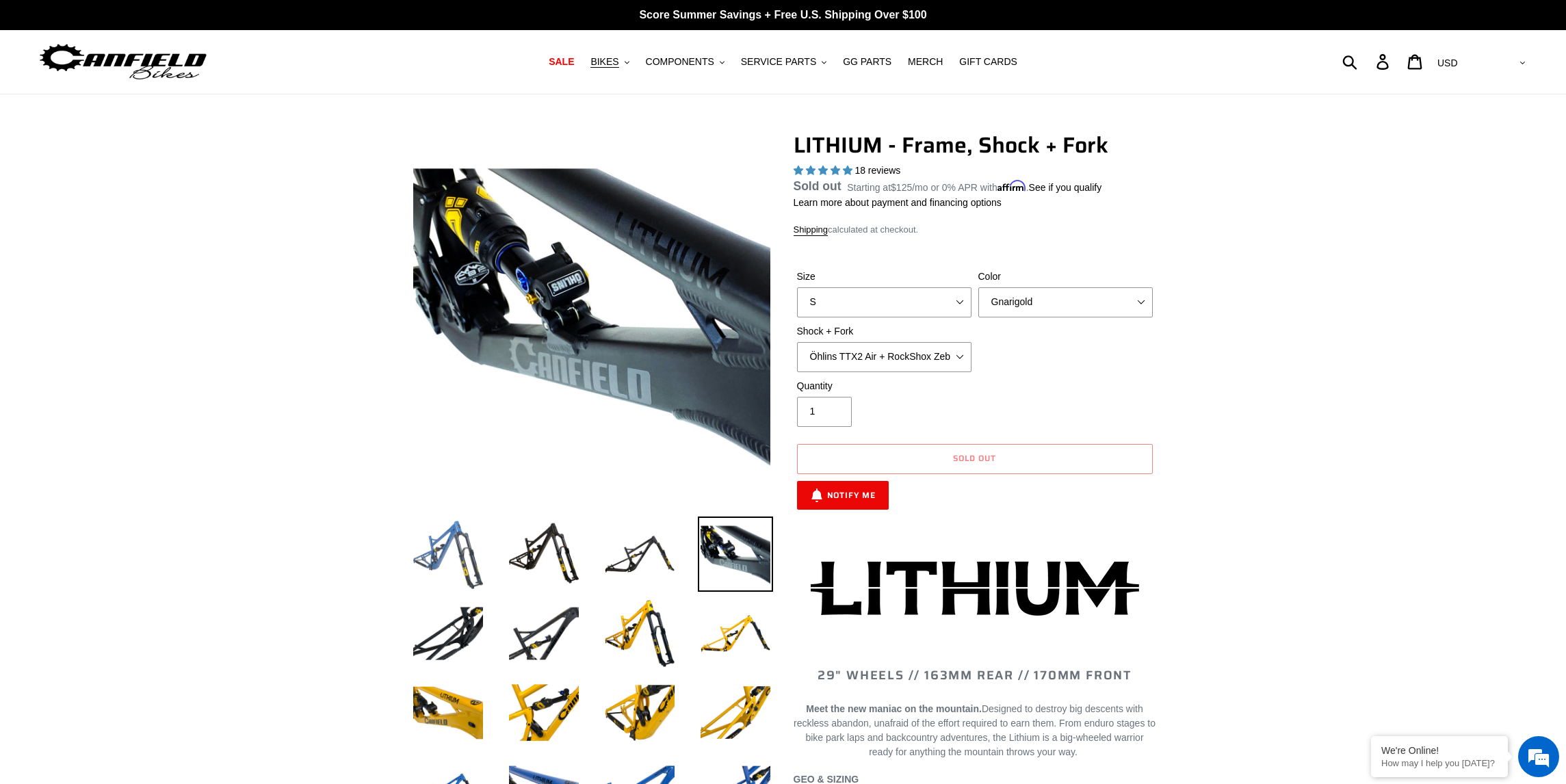
click at [437, 542] on img at bounding box center [448, 554] width 76 height 76
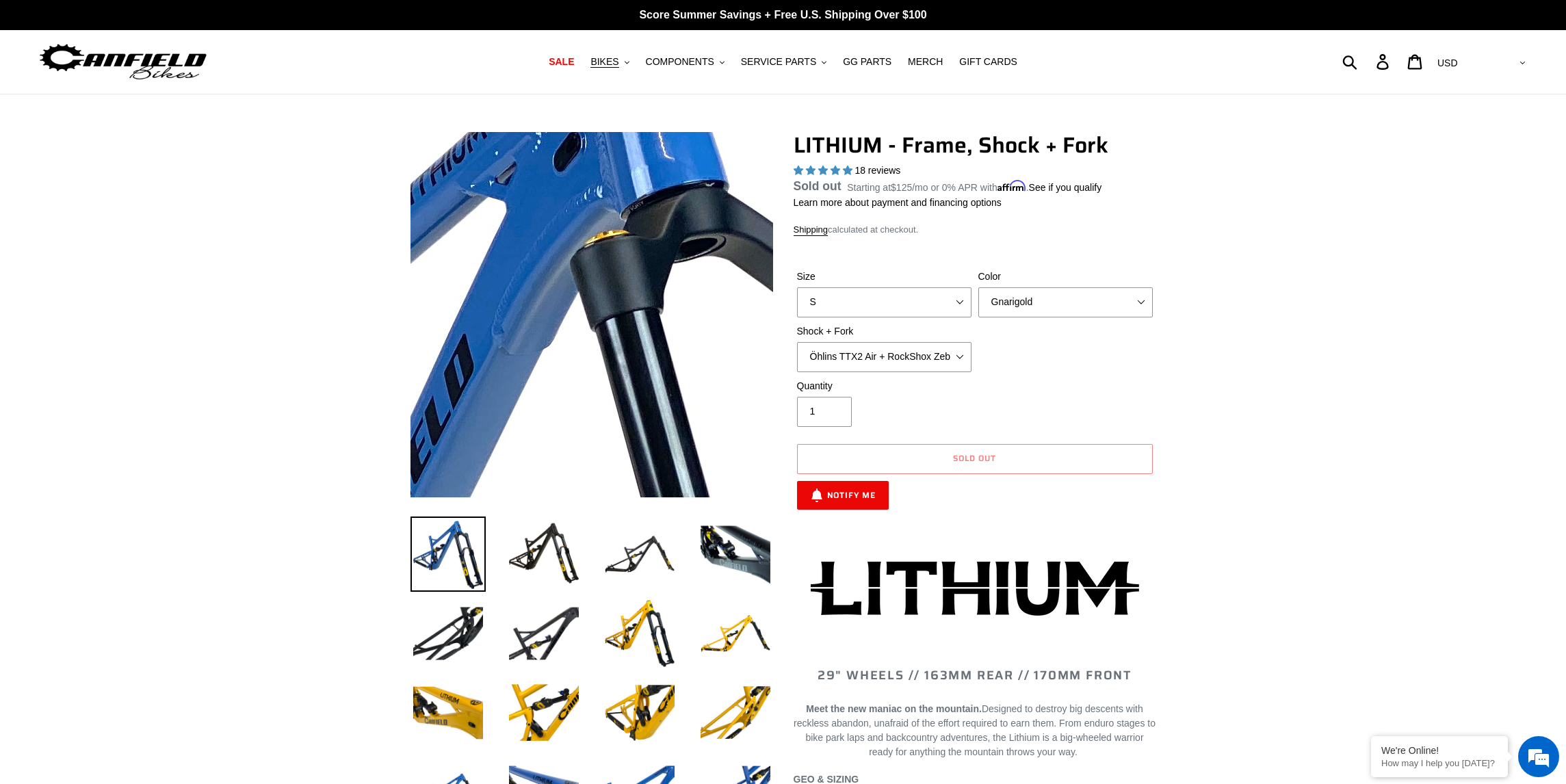
click at [640, 198] on img at bounding box center [455, 640] width 1401 height 1401
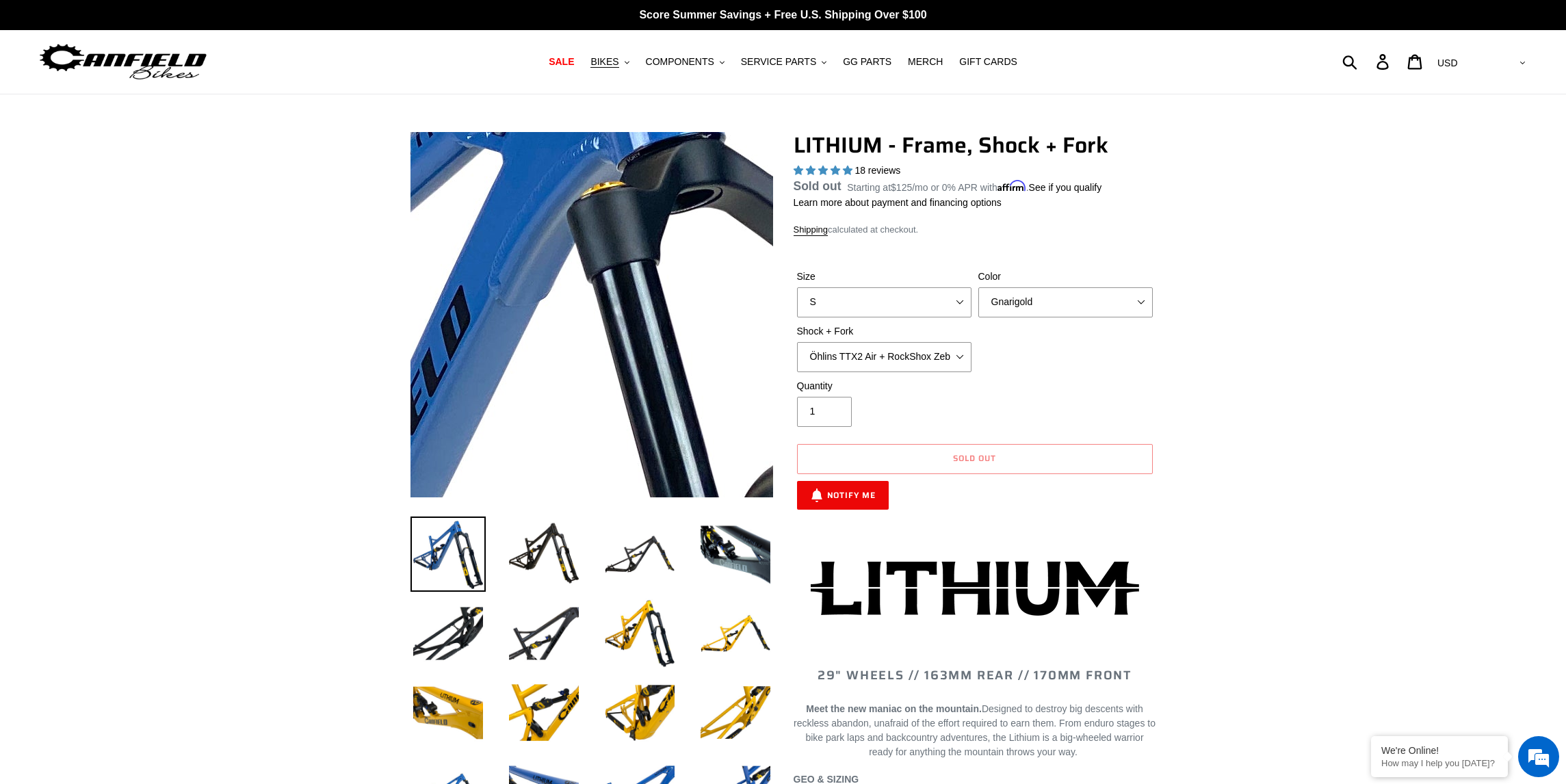
click at [640, 216] on img at bounding box center [451, 592] width 1401 height 1401
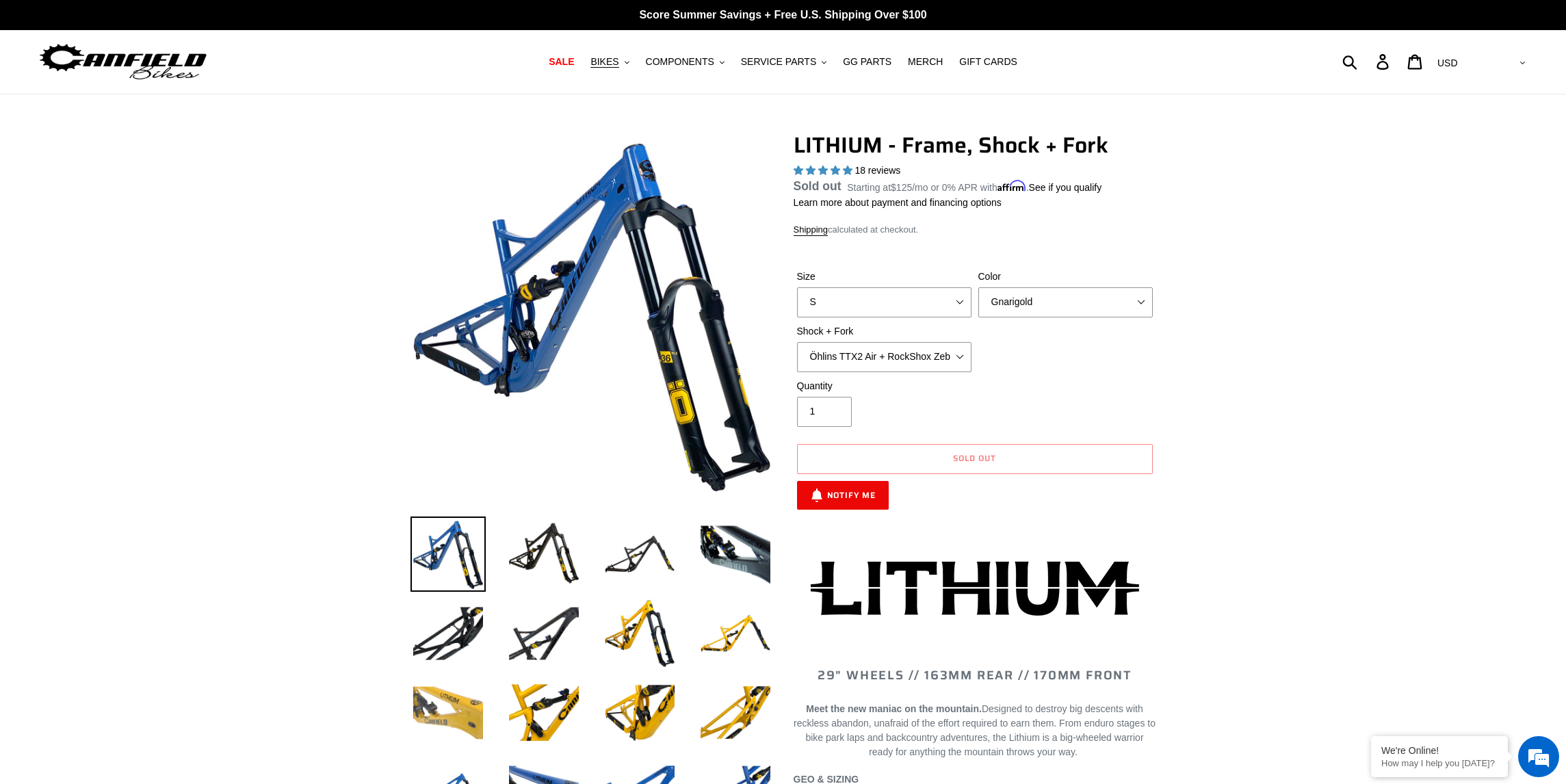
click at [429, 708] on img at bounding box center [448, 713] width 76 height 76
